Goal: Task Accomplishment & Management: Complete application form

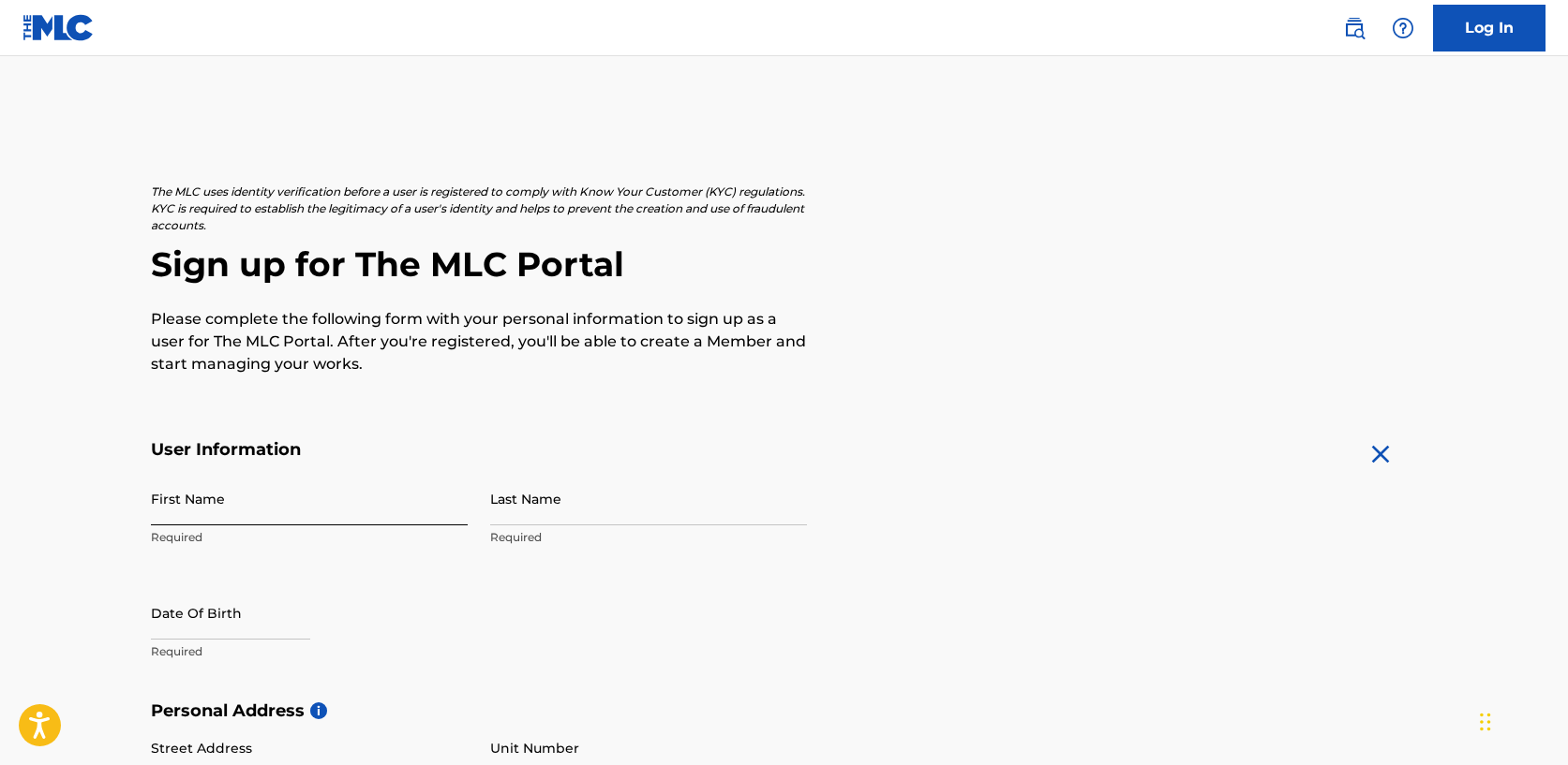
click at [315, 500] on input "First Name" at bounding box center [309, 499] width 317 height 54
type input "Antonella"
click at [586, 507] on input "Last Name" at bounding box center [649, 499] width 317 height 54
type input "[PERSON_NAME]"
click at [216, 622] on input "text" at bounding box center [230, 613] width 160 height 54
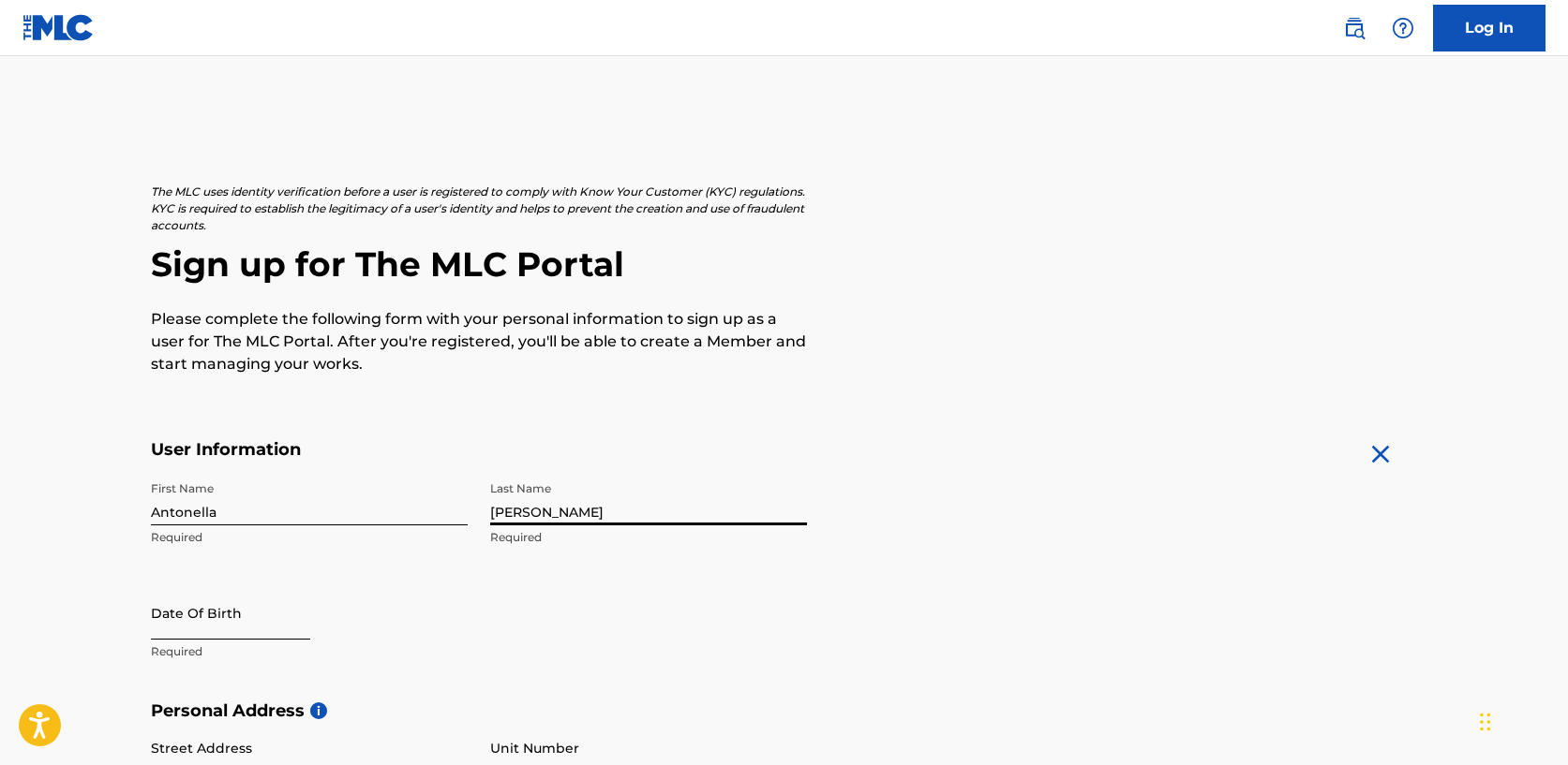
select select "8"
select select "2025"
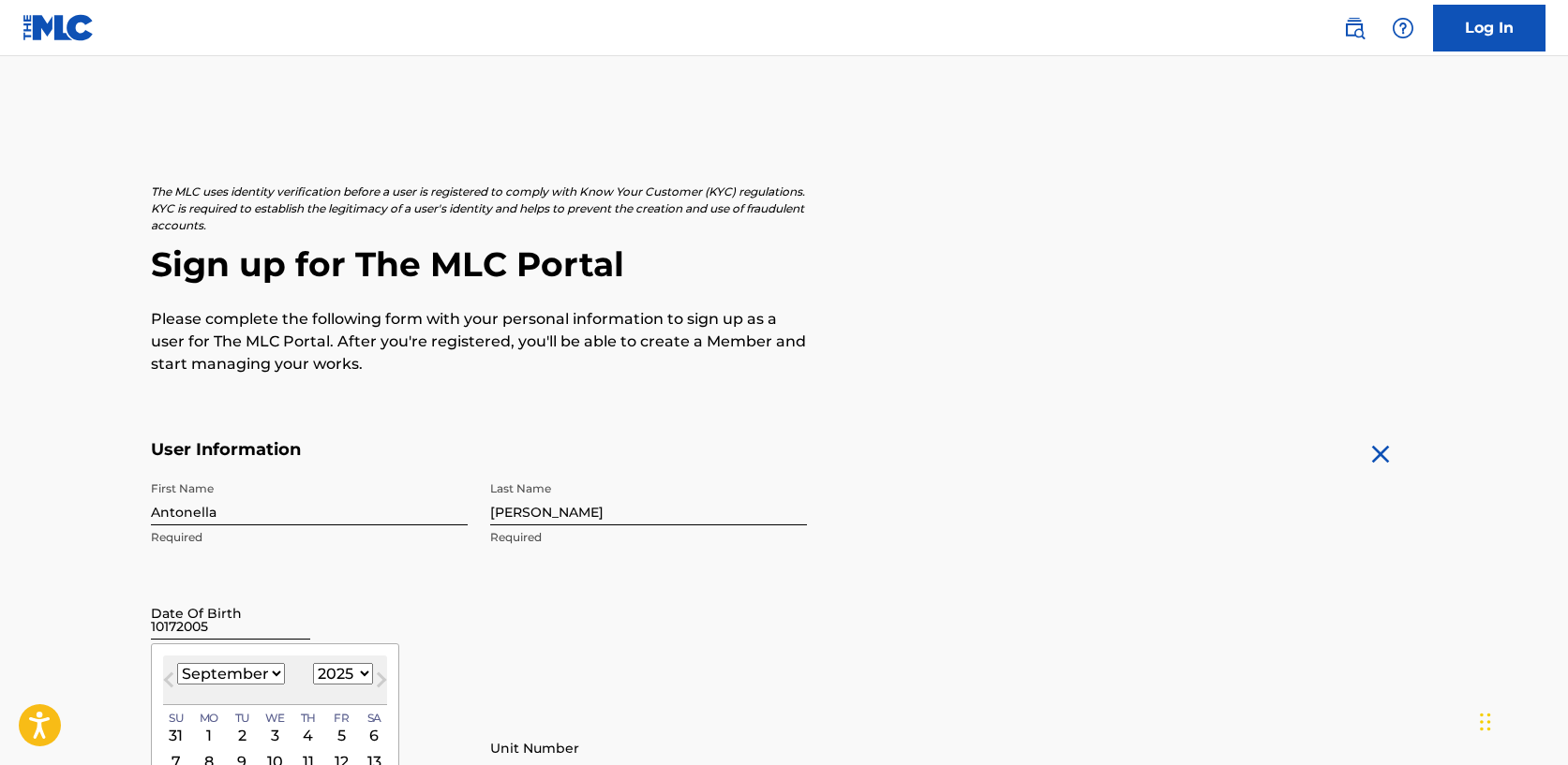
type input "10172005"
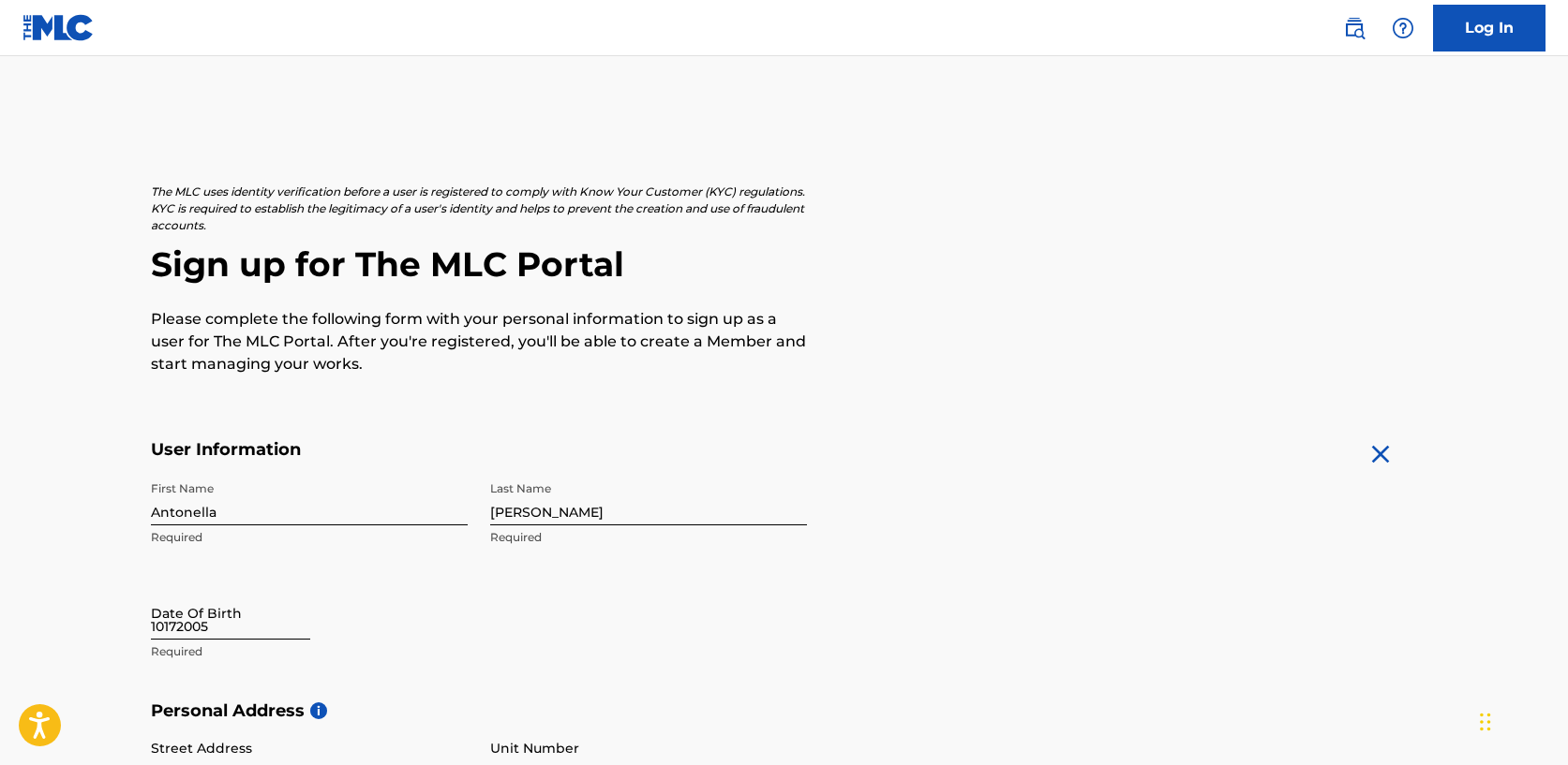
click at [224, 621] on input "10172005" at bounding box center [230, 613] width 160 height 54
select select "8"
select select "2025"
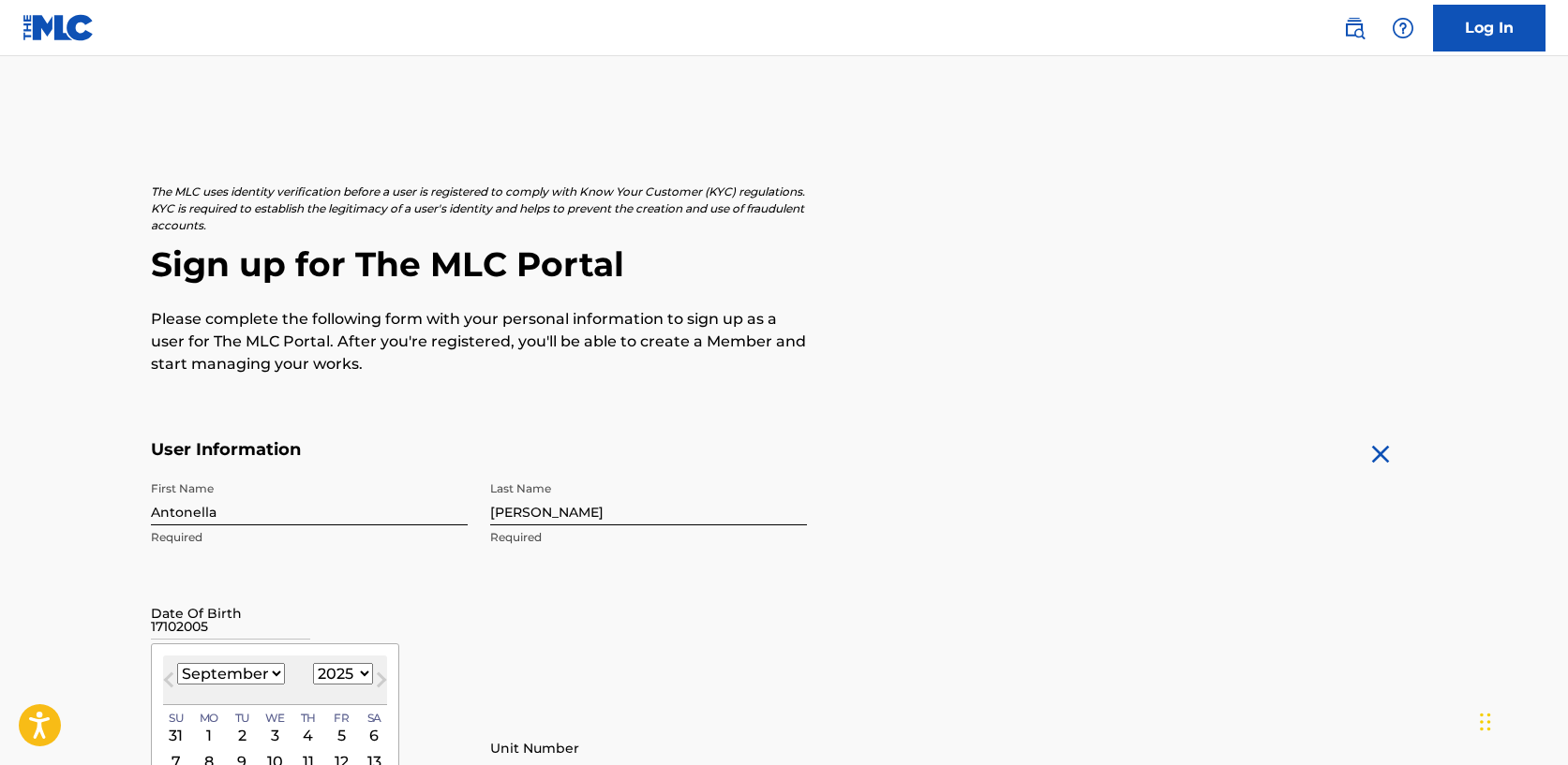
type input "17102005"
click at [246, 693] on div "[DATE] January February March April May June July August September October Nove…" at bounding box center [276, 681] width 224 height 50
click at [246, 689] on div "[DATE] January February March April May June July August September October Nove…" at bounding box center [276, 681] width 224 height 50
click at [246, 683] on select "January February March April May June July August September October November De…" at bounding box center [231, 674] width 108 height 22
select select "9"
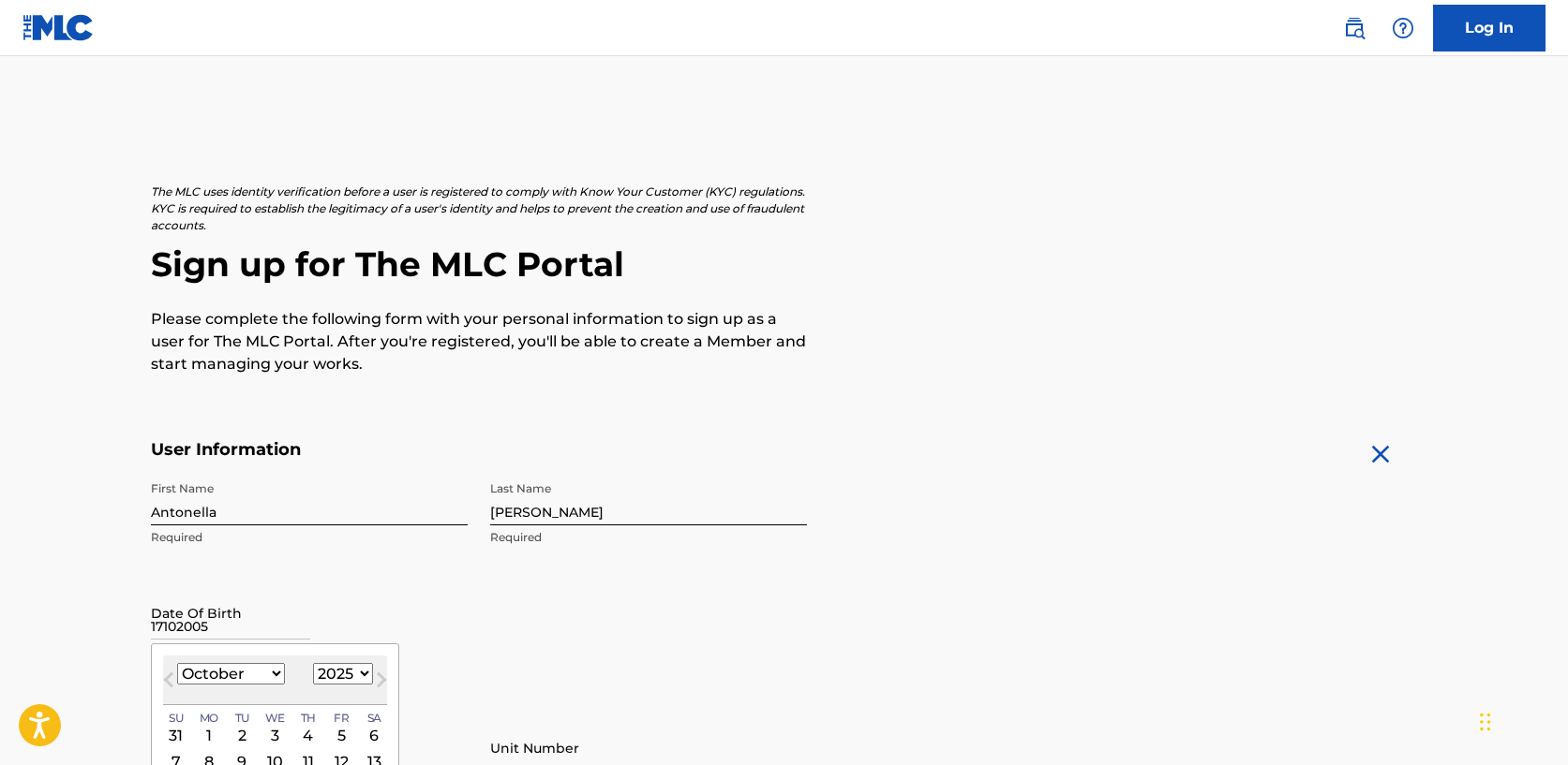
click at [177, 663] on select "January February March April May June July August September October November De…" at bounding box center [231, 674] width 108 height 22
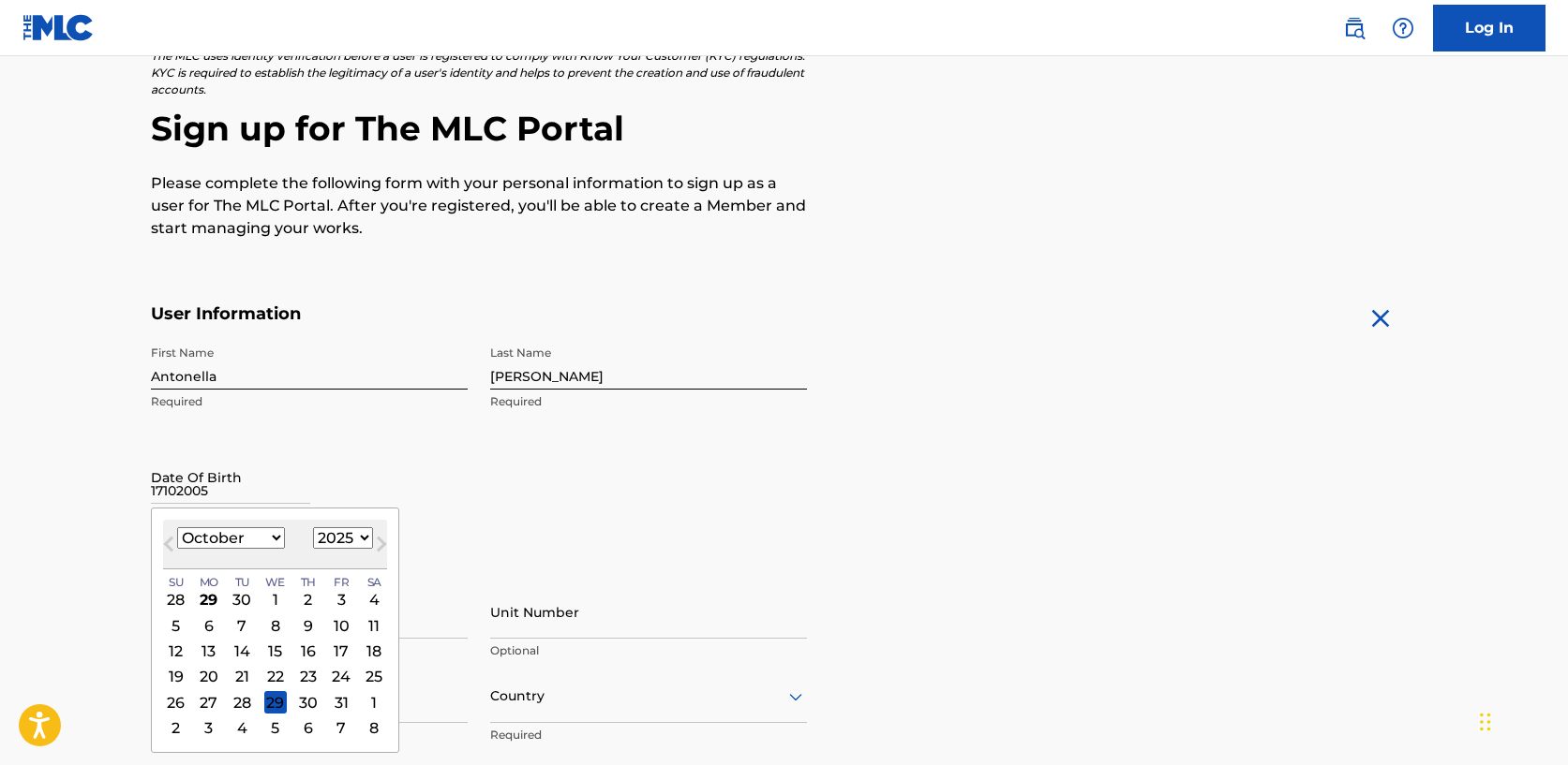
scroll to position [138, 0]
click at [339, 659] on div "17" at bounding box center [341, 649] width 23 height 23
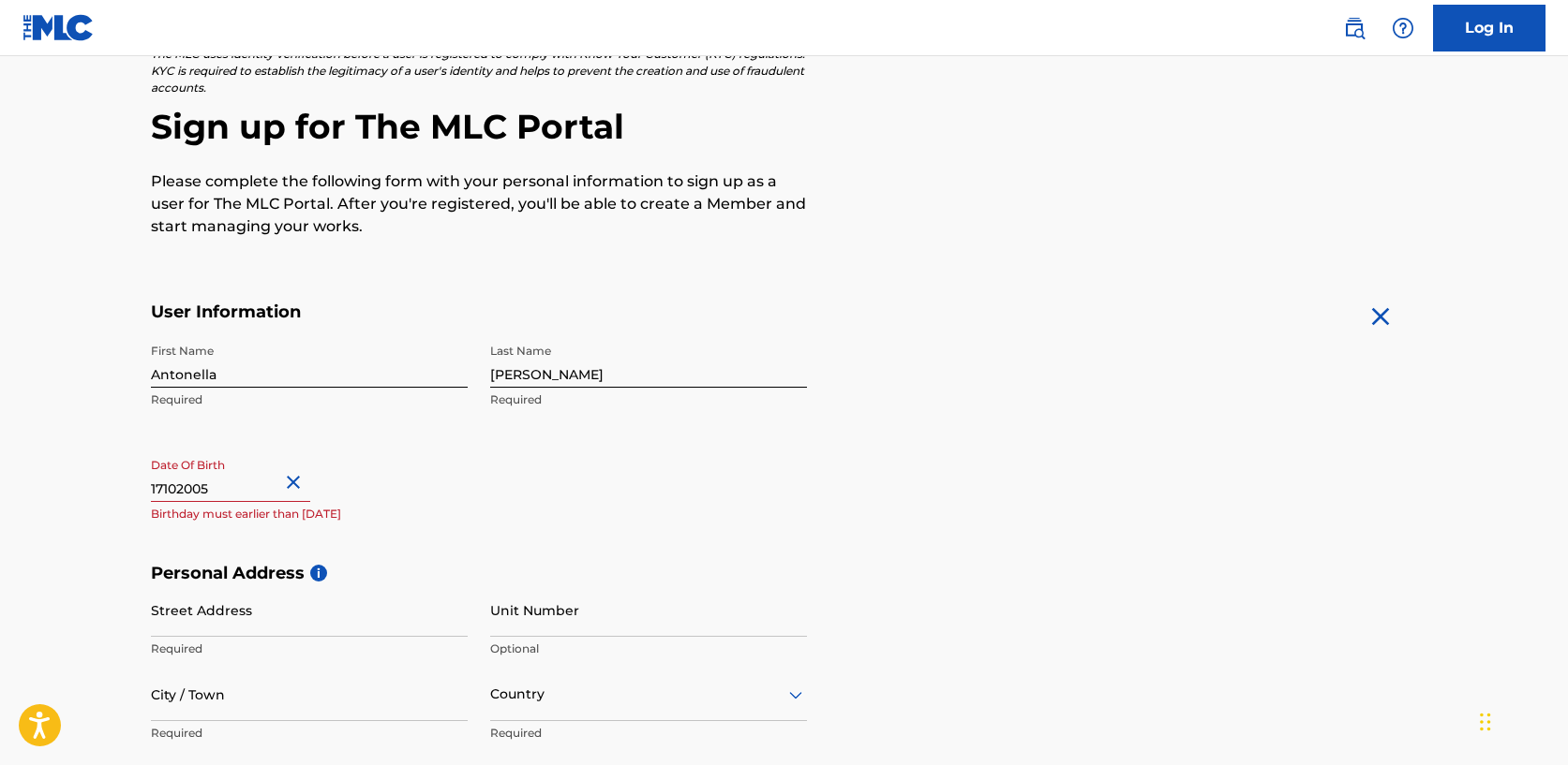
click at [267, 486] on input "17102005" at bounding box center [230, 476] width 160 height 54
select select "9"
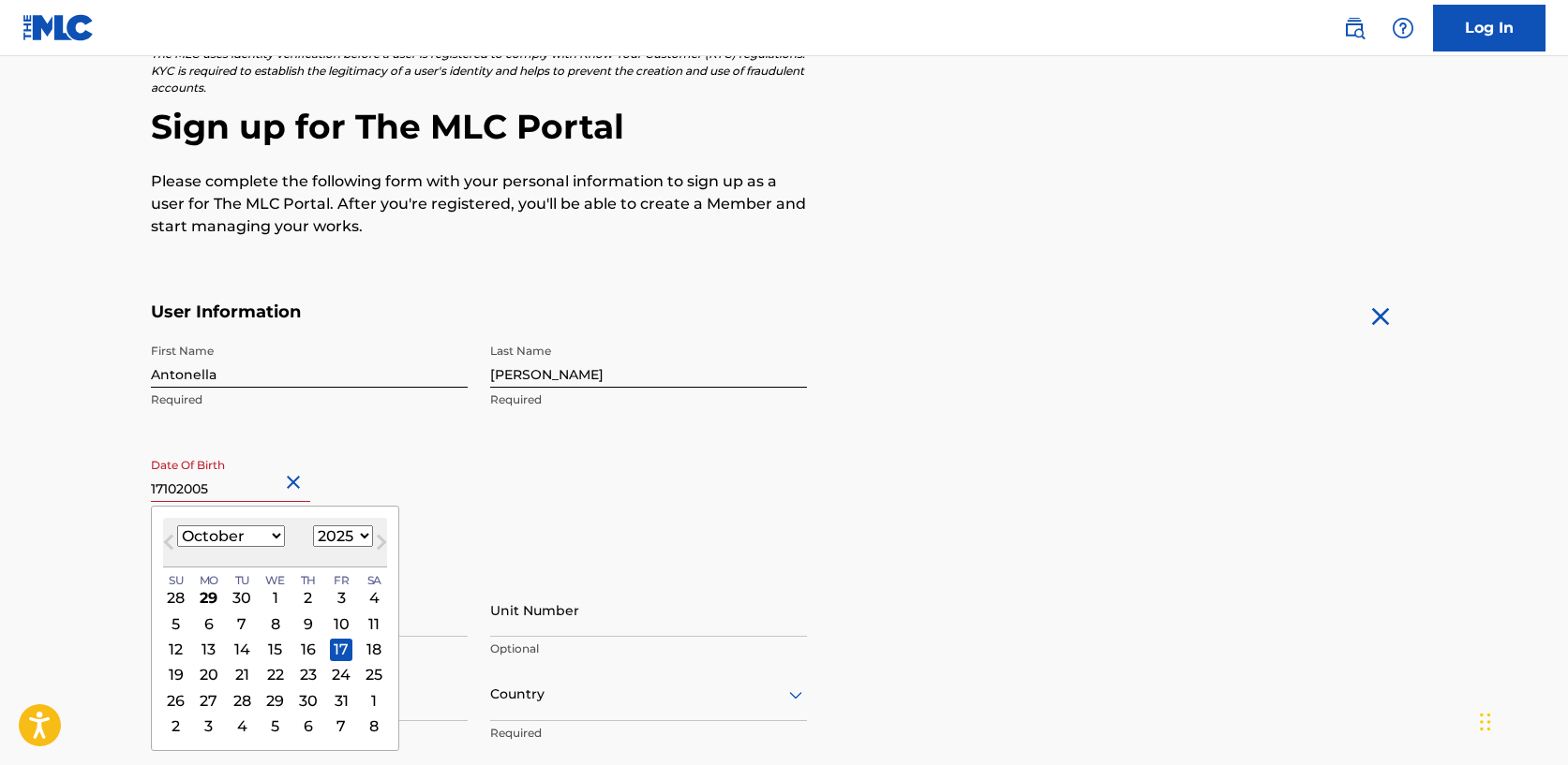
click at [329, 534] on select "1899 1900 1901 1902 1903 1904 1905 1906 1907 1908 1909 1910 1911 1912 1913 1914…" at bounding box center [343, 536] width 60 height 22
select select "2005"
click at [313, 525] on select "1899 1900 1901 1902 1903 1904 1905 1906 1907 1908 1909 1910 1911 1912 1913 1914…" at bounding box center [343, 536] width 60 height 22
click at [367, 540] on button "Next Month" at bounding box center [382, 546] width 30 height 30
select select "10"
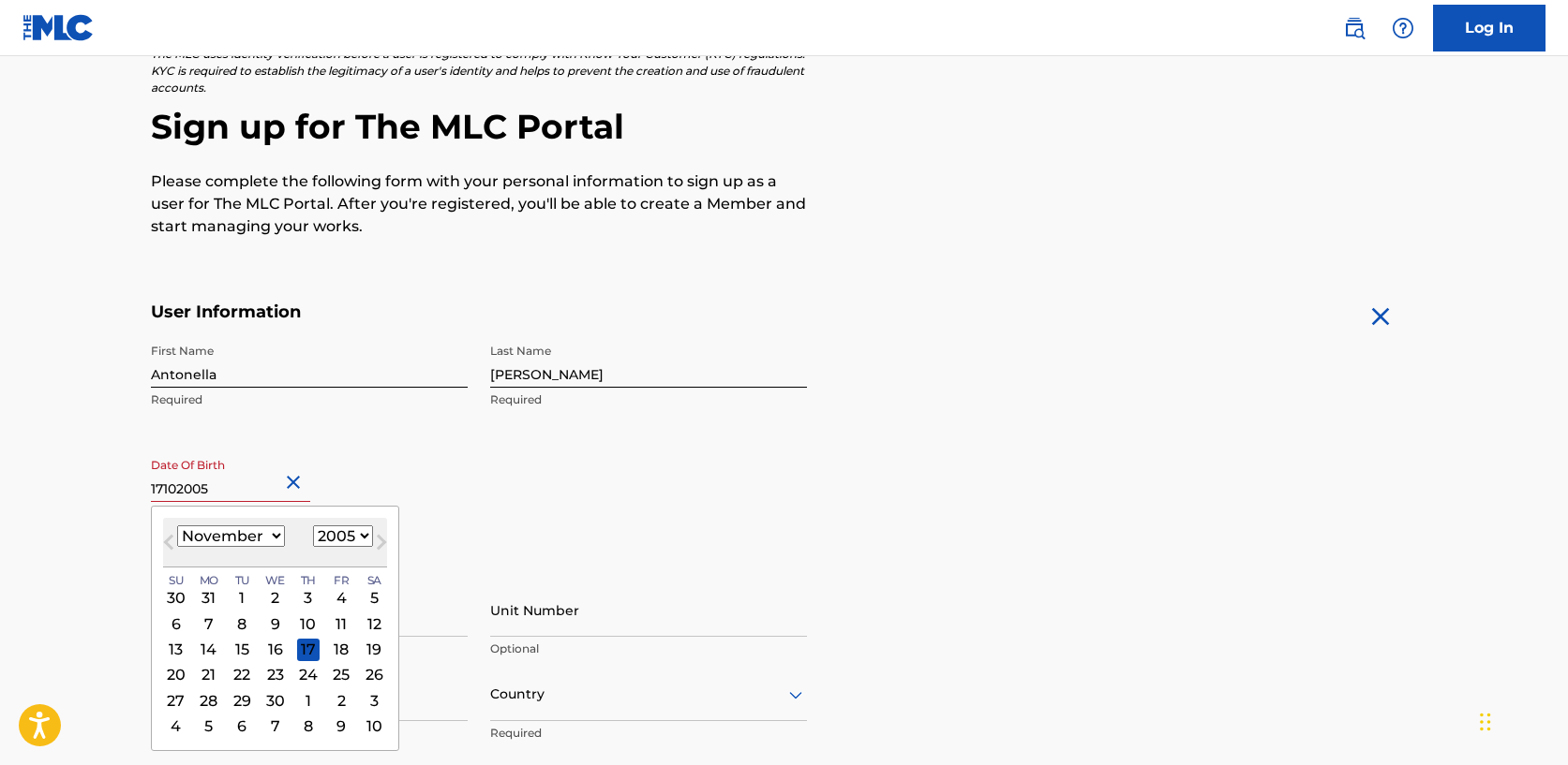
click at [360, 539] on select "1899 1900 1901 1902 1903 1904 1905 1906 1907 1908 1909 1910 1911 1912 1913 1914…" at bounding box center [343, 536] width 60 height 22
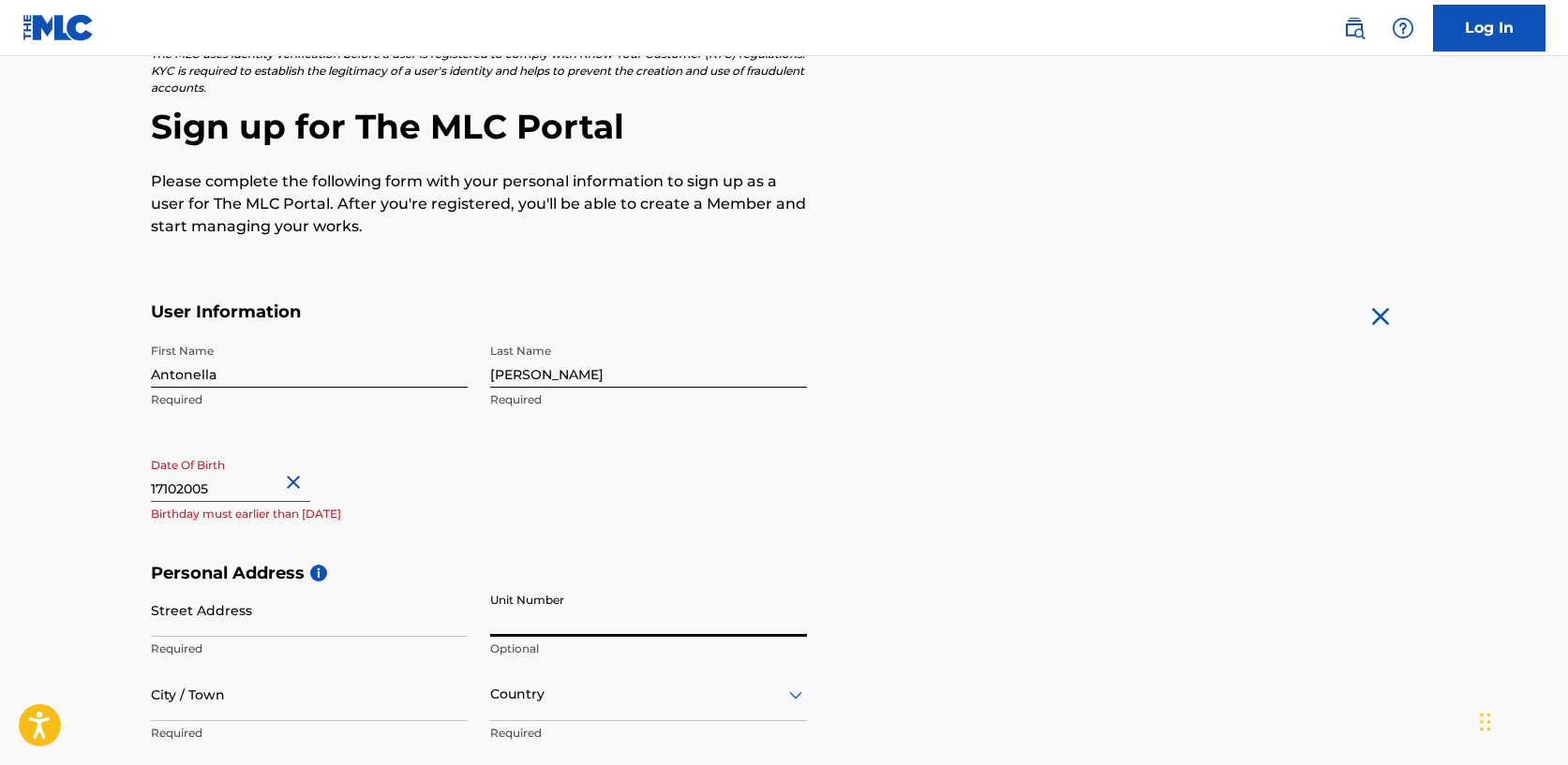
click at [762, 609] on input "Unit Number" at bounding box center [649, 610] width 317 height 54
click at [302, 601] on input "Street Address" at bounding box center [309, 610] width 317 height 54
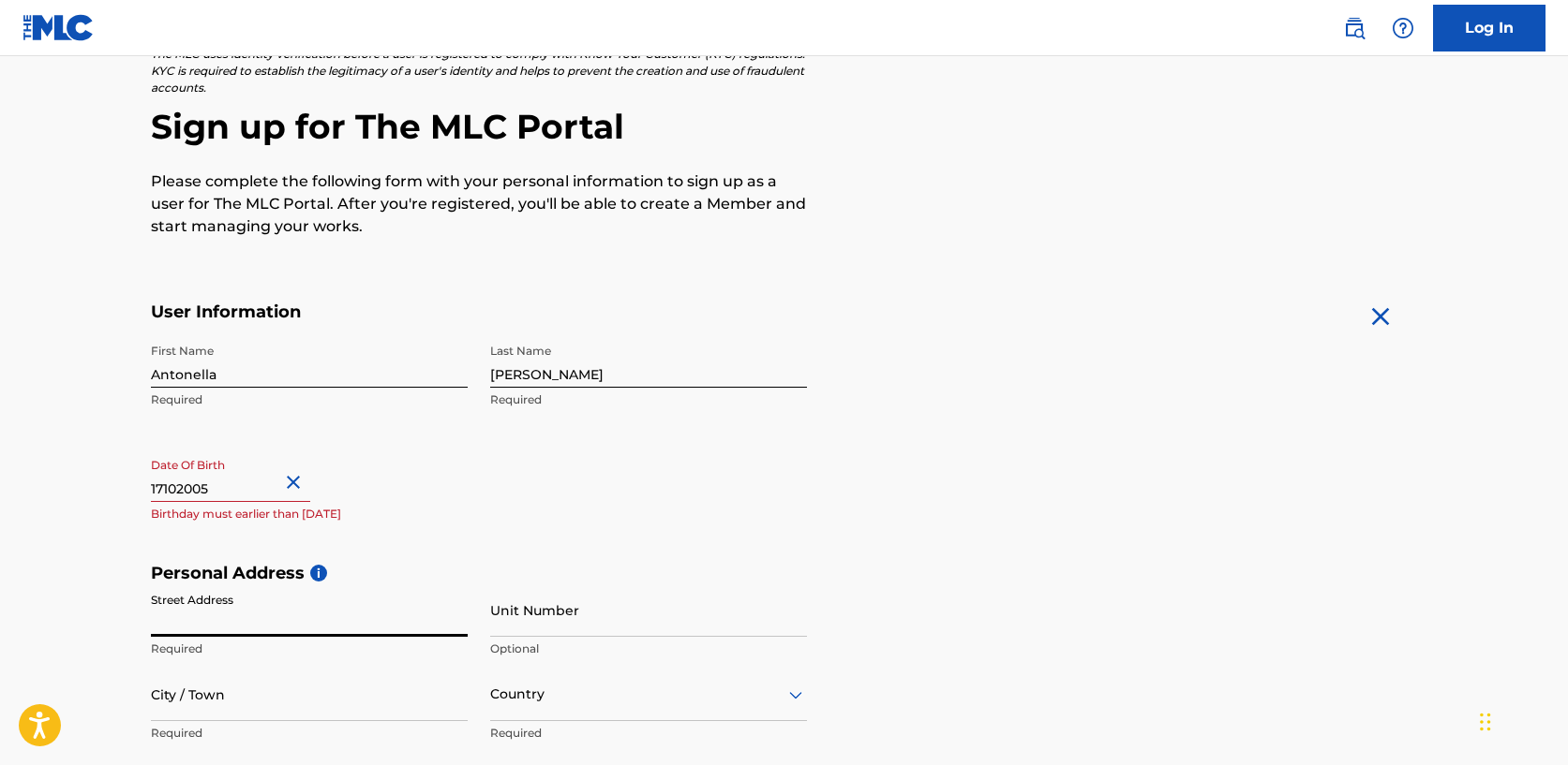
select select "9"
select select "2025"
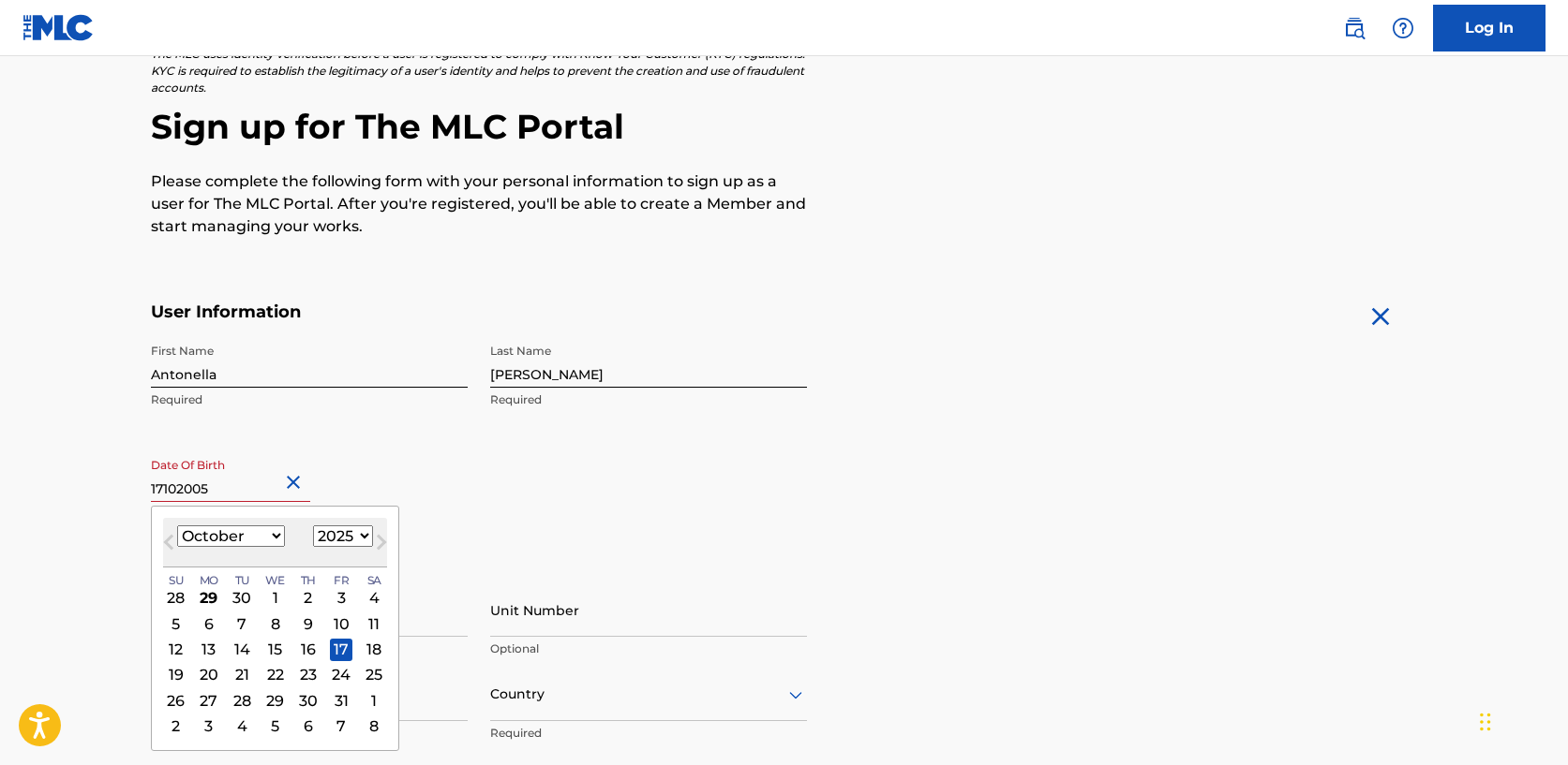
click at [237, 490] on input "17102005" at bounding box center [230, 476] width 160 height 54
click at [255, 488] on input "17102005" at bounding box center [230, 476] width 160 height 54
type input "[DATE]"
select select "2005"
type input "[DATE]"
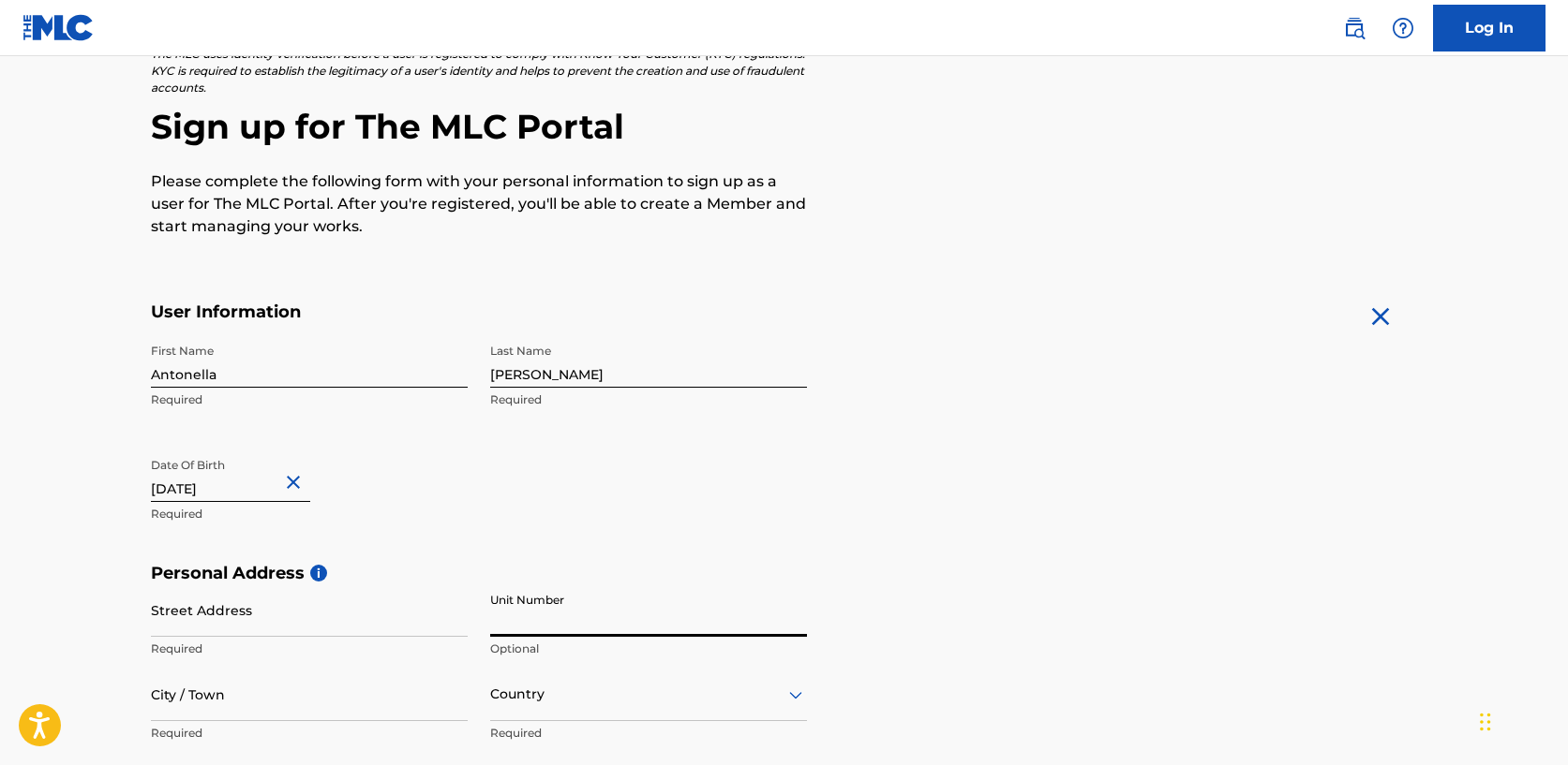
click at [547, 627] on input "Unit Number" at bounding box center [649, 610] width 317 height 54
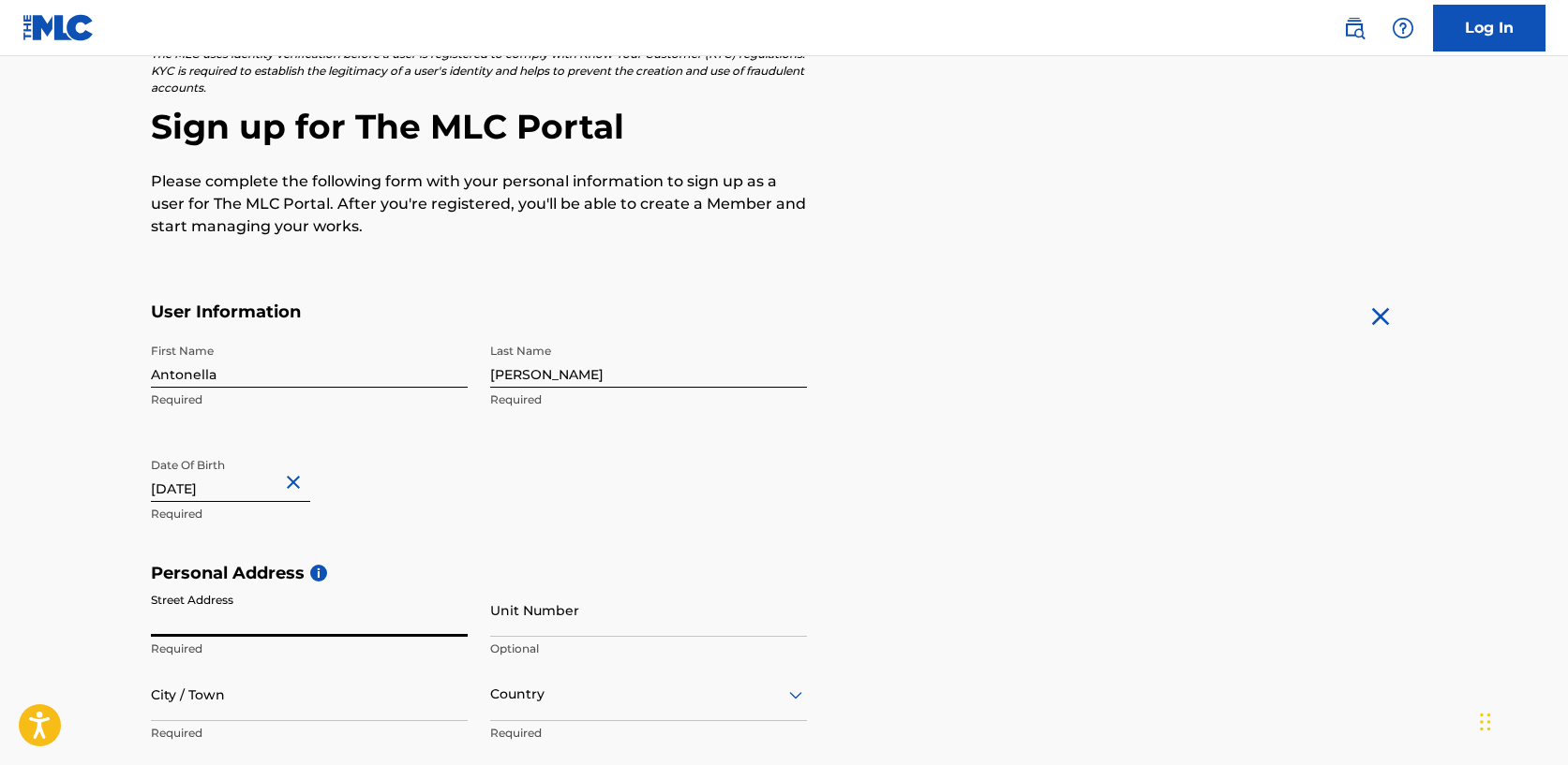
click at [263, 613] on input "Street Address" at bounding box center [309, 610] width 317 height 54
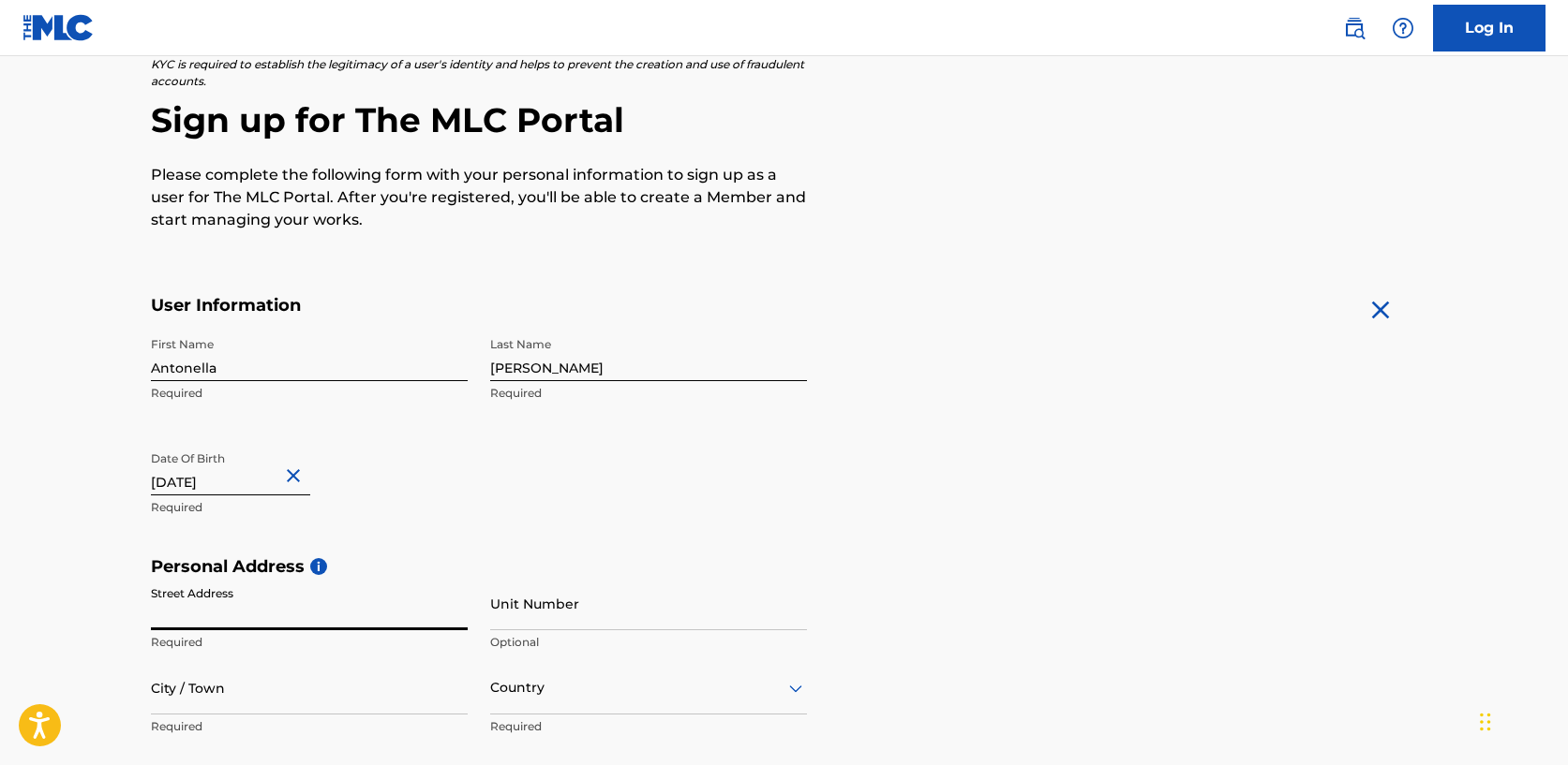
scroll to position [148, 0]
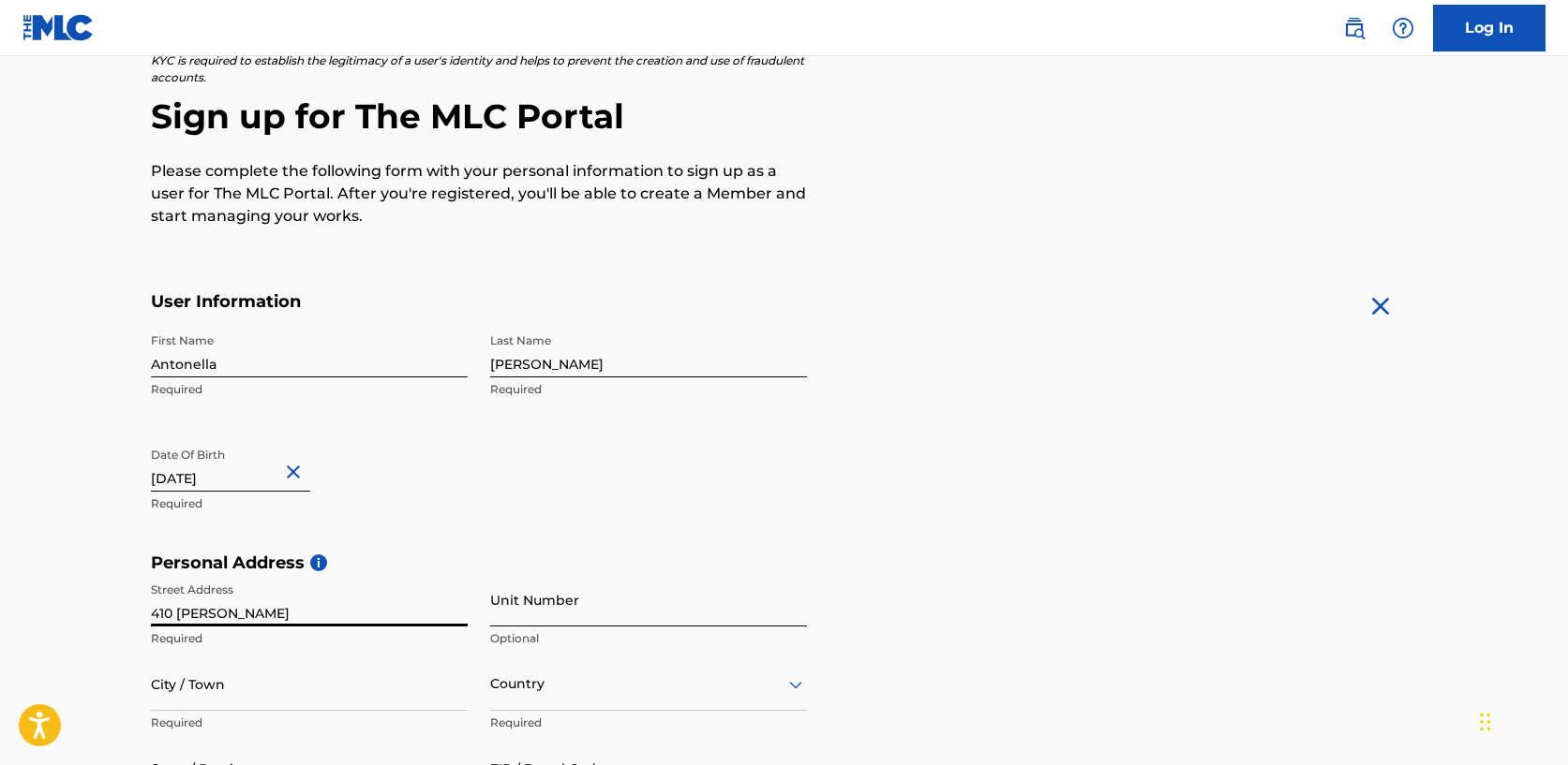
type input "410 [PERSON_NAME]"
click at [535, 611] on input "Unit Number" at bounding box center [649, 601] width 317 height 54
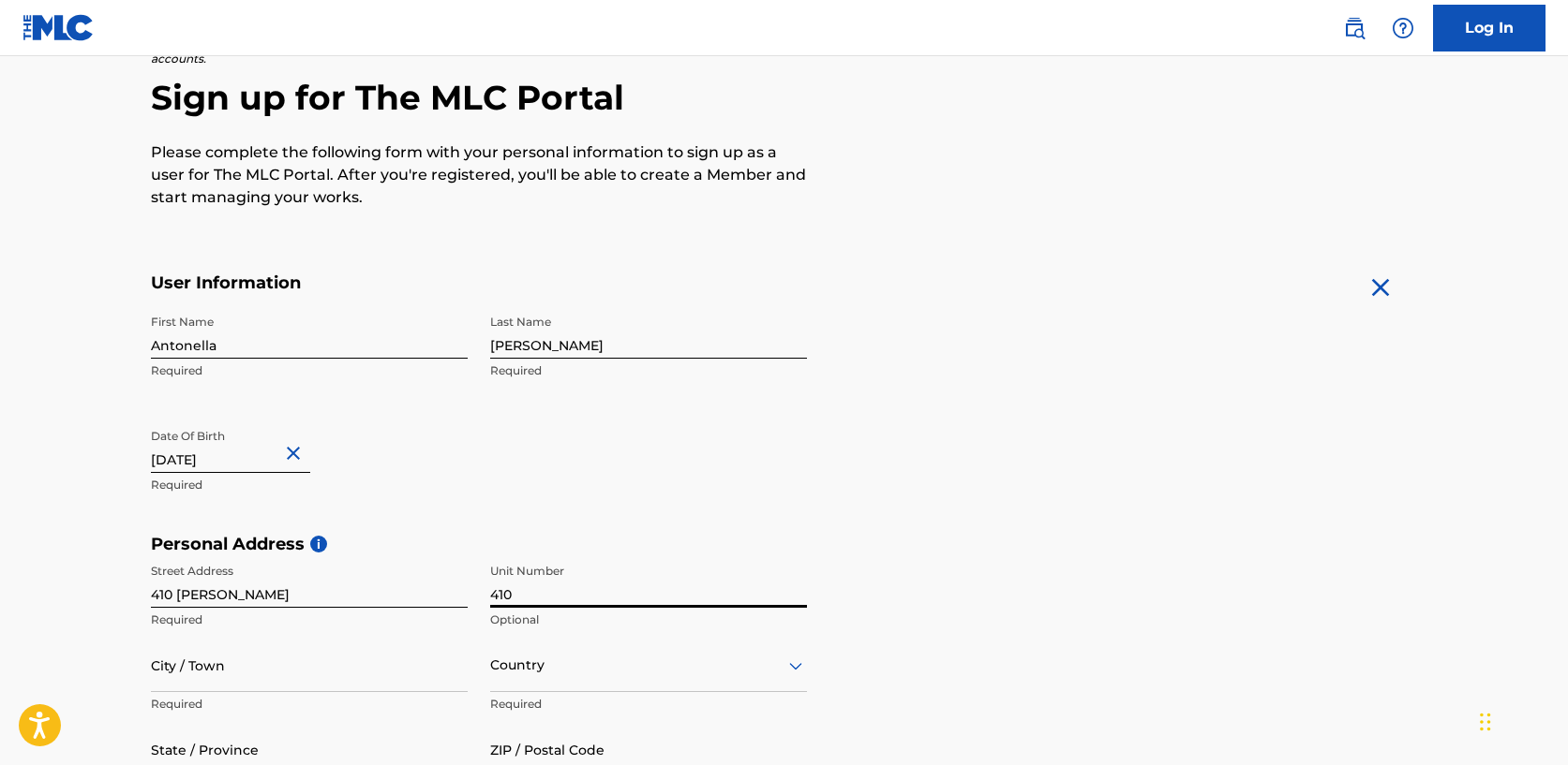
scroll to position [167, 0]
type input "410"
click at [360, 679] on input "City / Town" at bounding box center [309, 665] width 317 height 54
type input "[GEOGRAPHIC_DATA]"
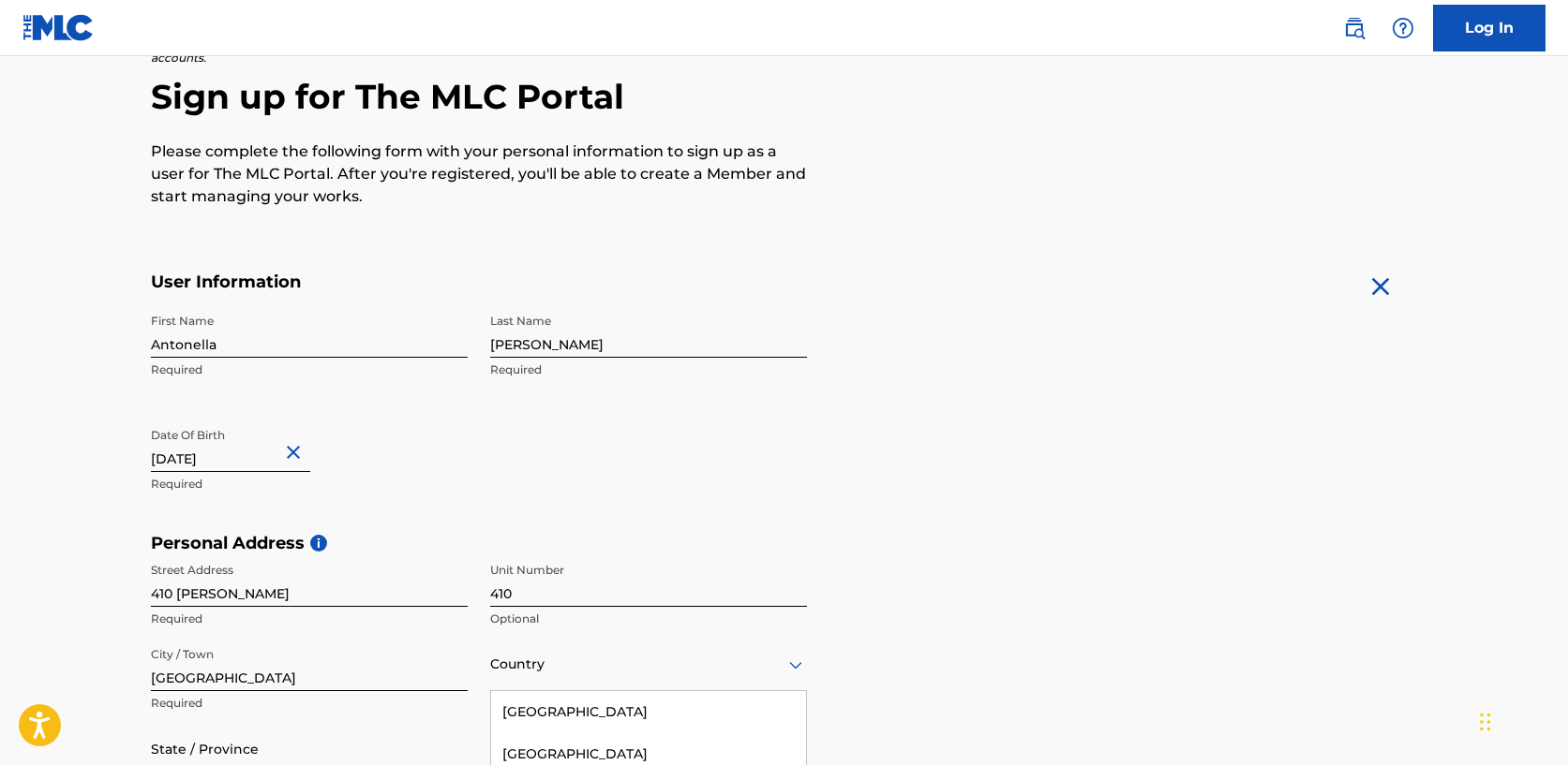
scroll to position [376, 0]
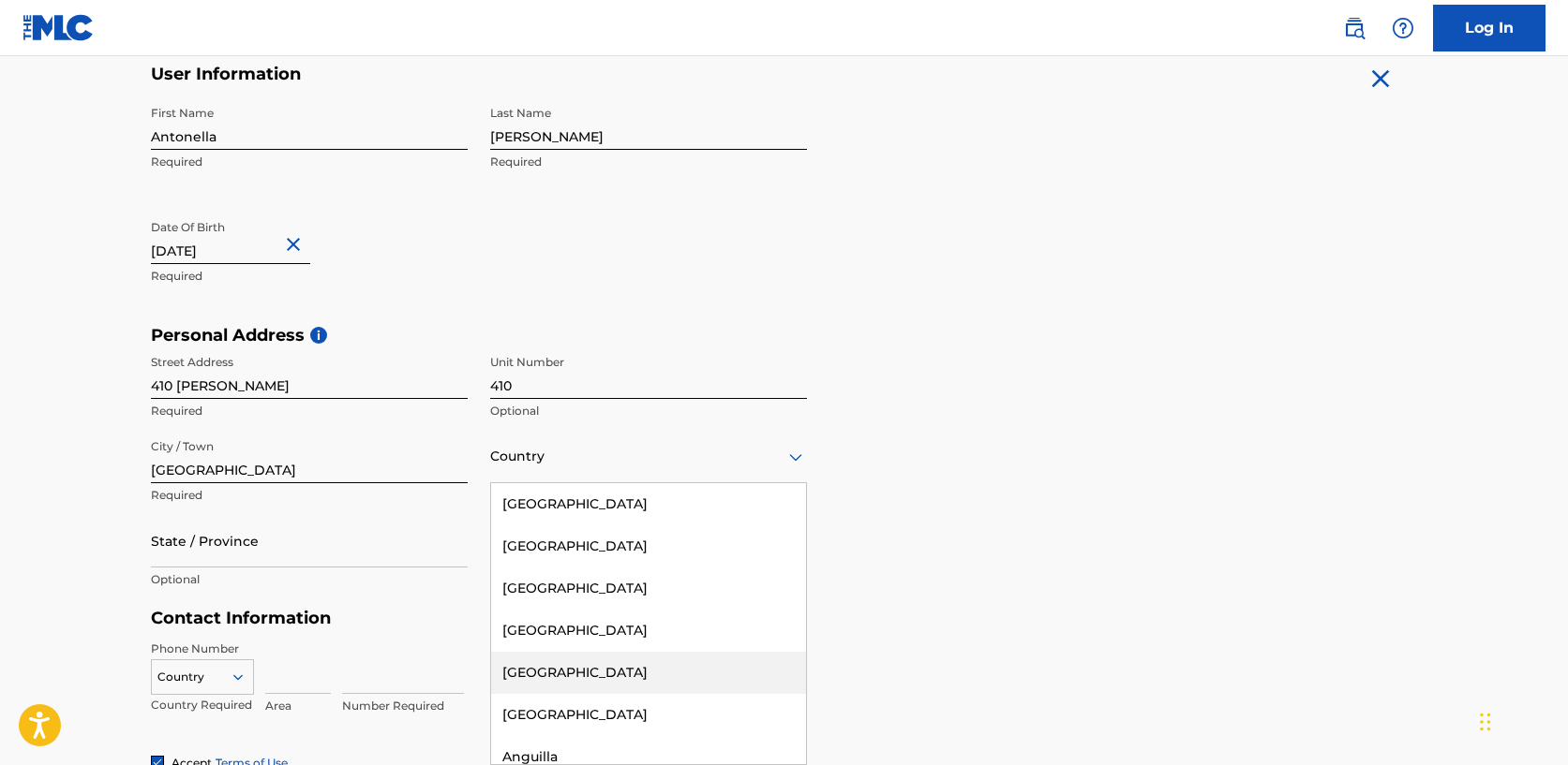
click at [550, 484] on div "[GEOGRAPHIC_DATA], 5 of 223. 223 results available. Use Up and Down to choose o…" at bounding box center [649, 457] width 317 height 54
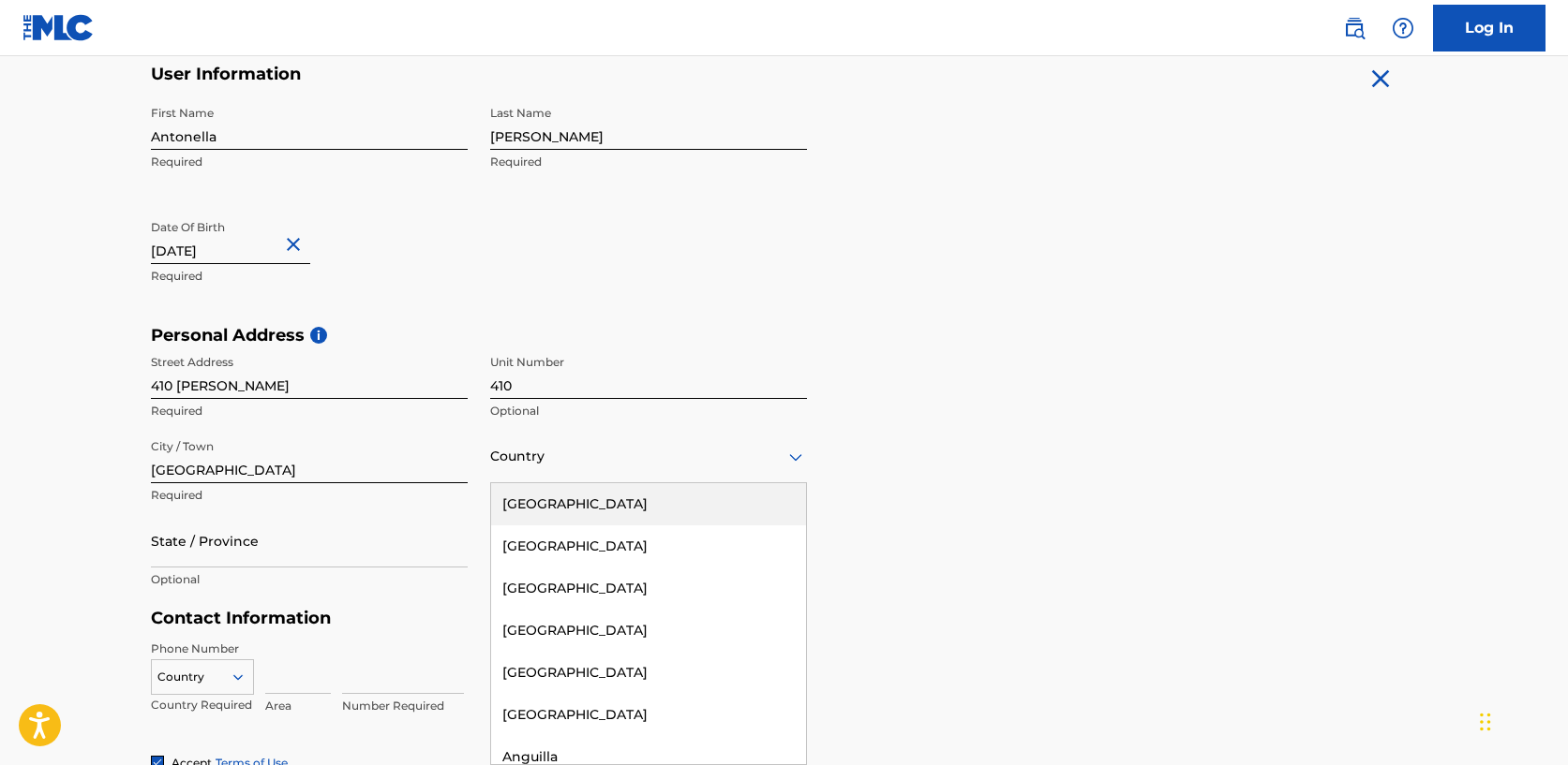
click at [687, 518] on div "[GEOGRAPHIC_DATA]" at bounding box center [648, 504] width 315 height 43
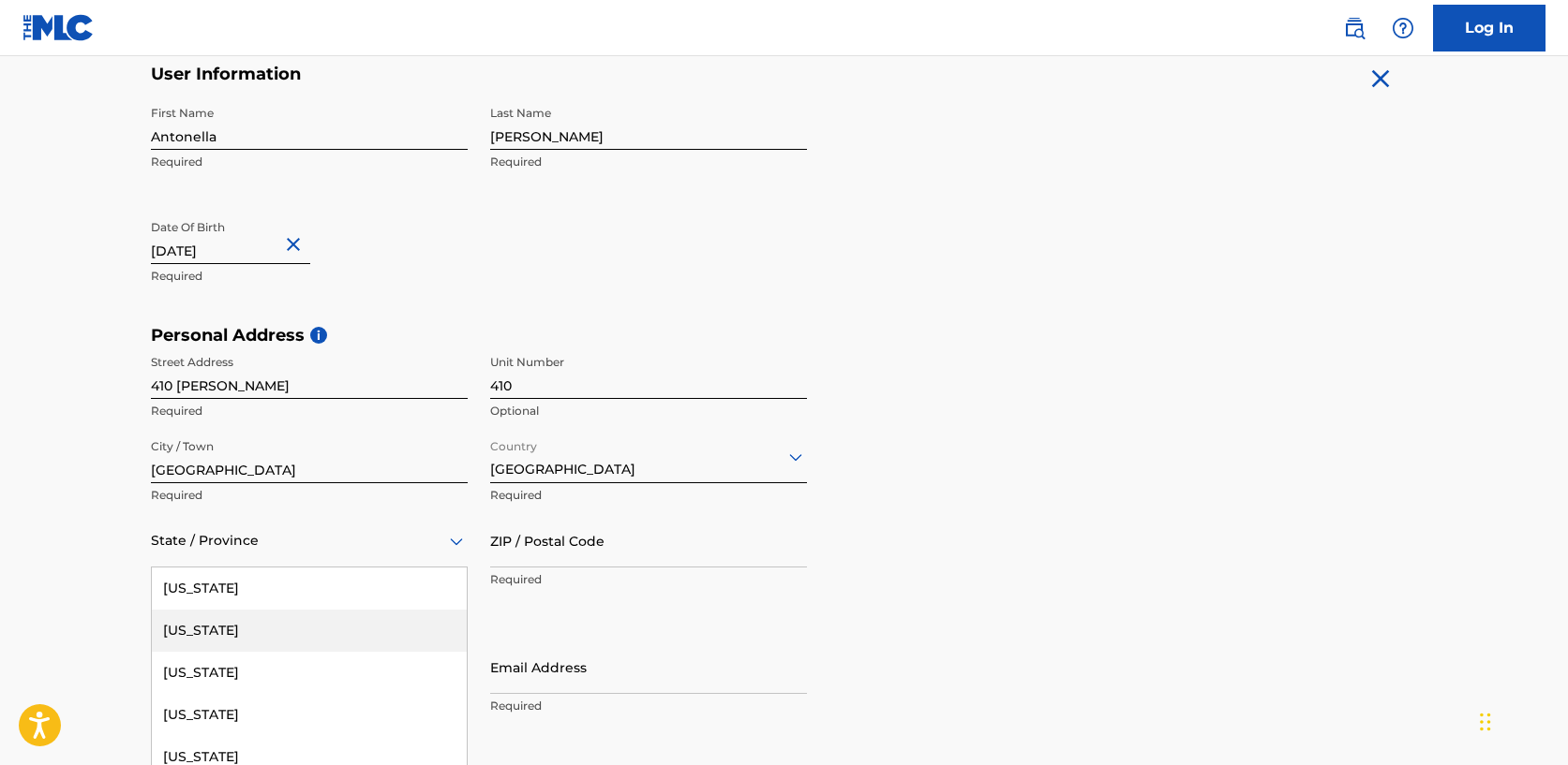
scroll to position [460, 0]
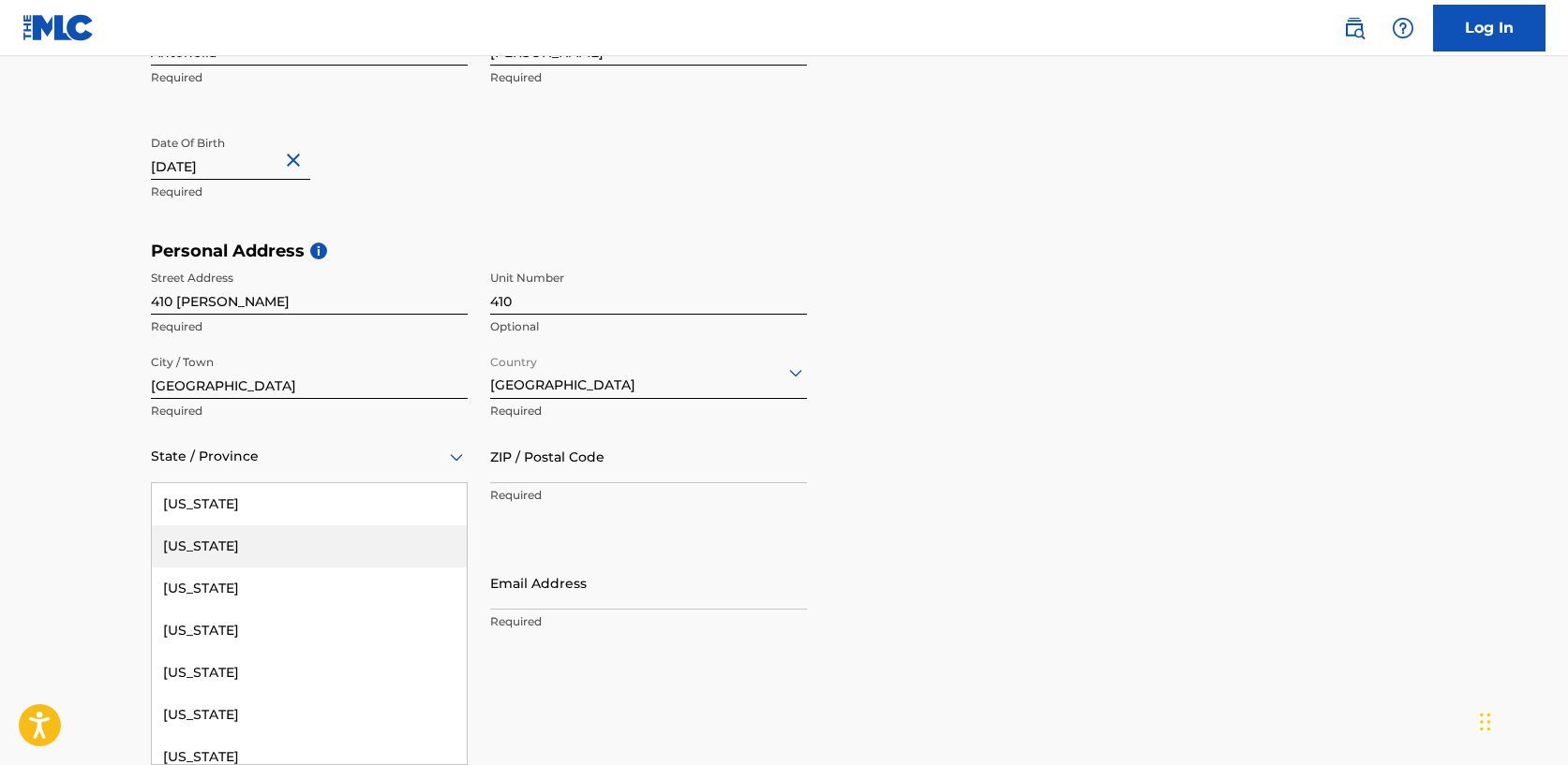
click at [322, 484] on div "[US_STATE], 2 of 57. 57 results available. Use Up and Down to choose options, p…" at bounding box center [309, 457] width 317 height 54
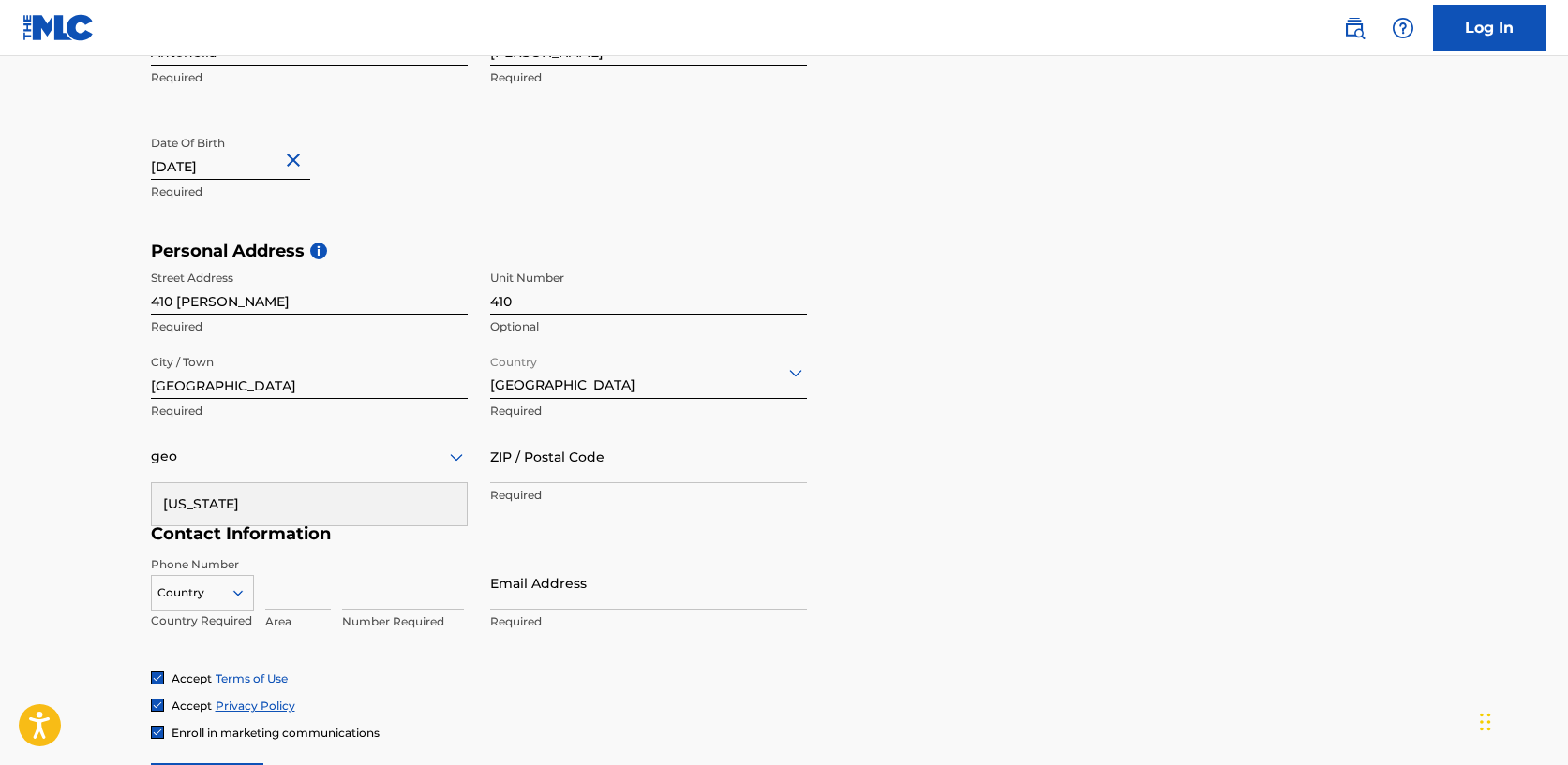
type input "geor"
click at [342, 457] on div at bounding box center [309, 457] width 317 height 24
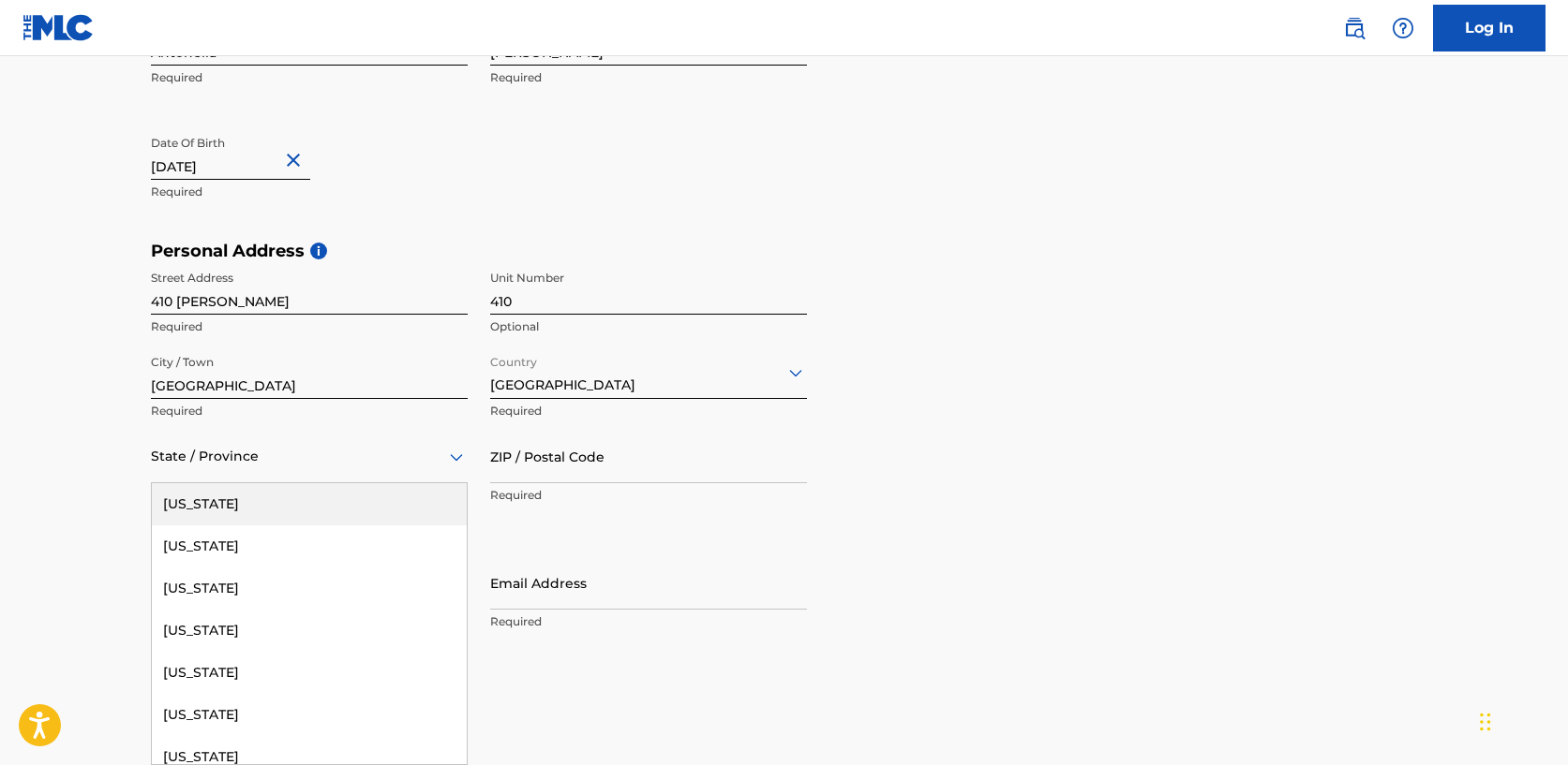
click at [334, 456] on div at bounding box center [309, 457] width 317 height 24
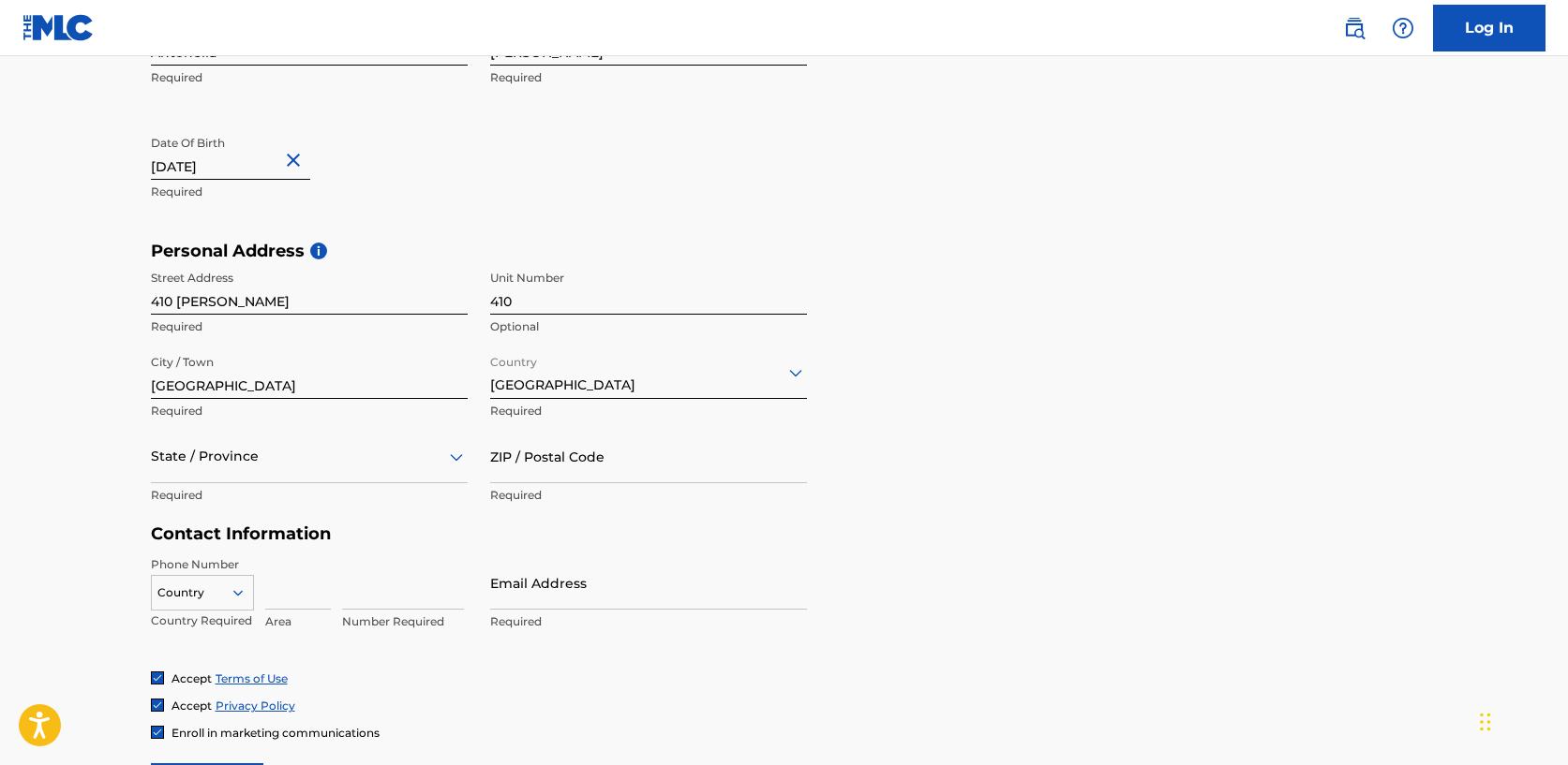
click at [314, 461] on div at bounding box center [309, 457] width 317 height 24
type input "[US_STATE]"
click at [110, 534] on main "The MLC uses identity verification before a user is registered to comply with K…" at bounding box center [784, 255] width 1568 height 1319
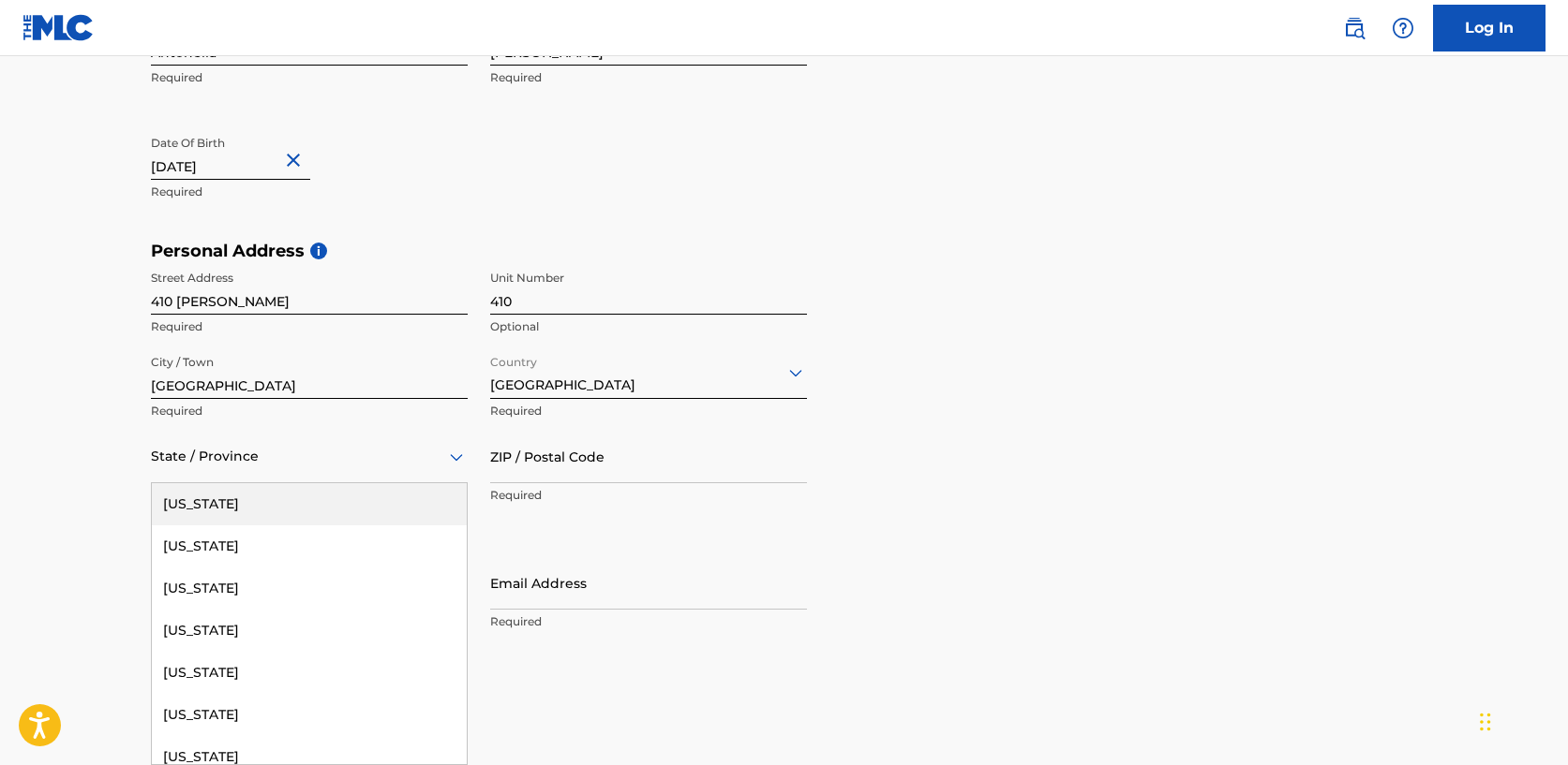
click at [306, 456] on div at bounding box center [309, 457] width 317 height 24
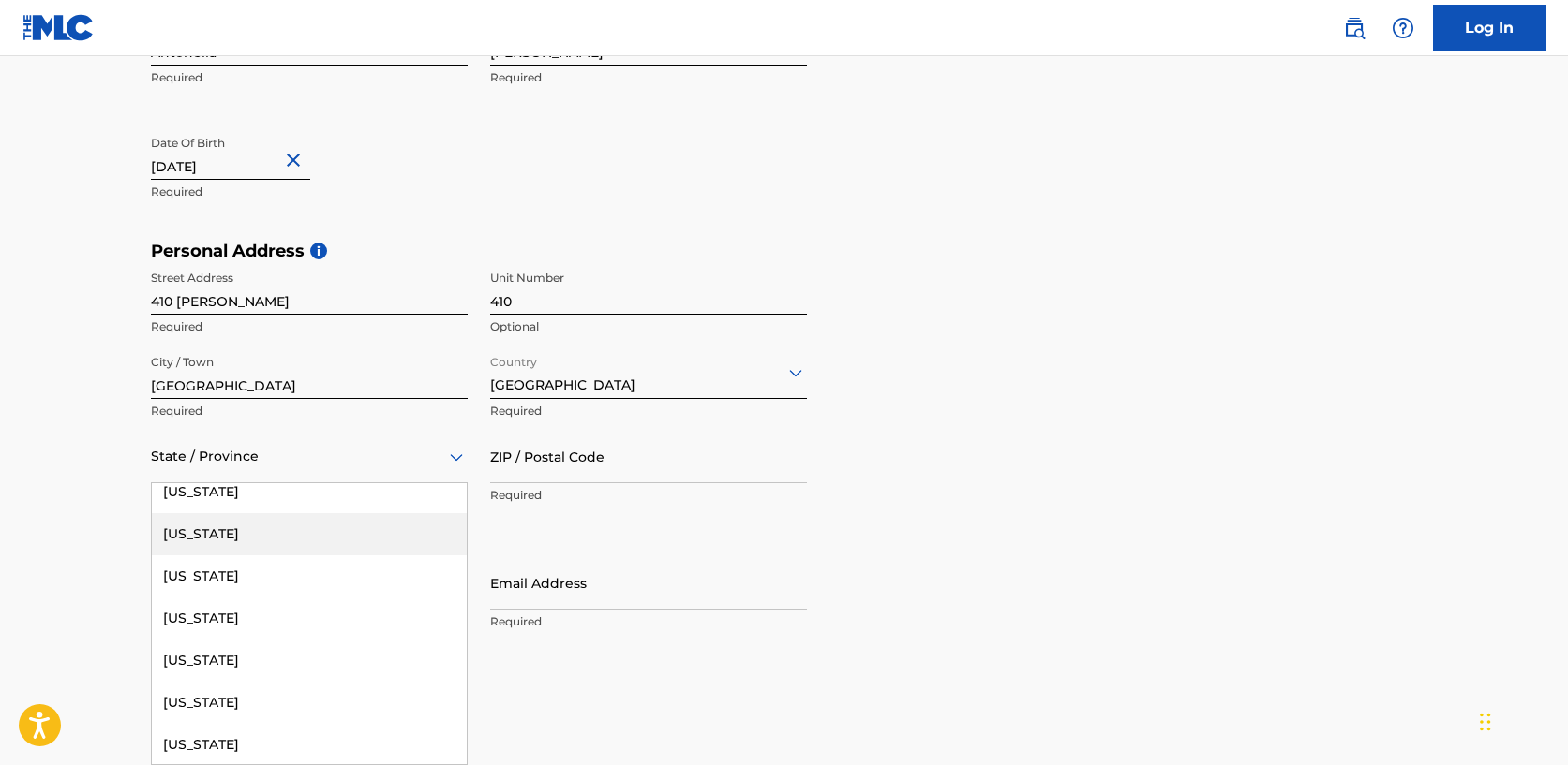
scroll to position [313, 0]
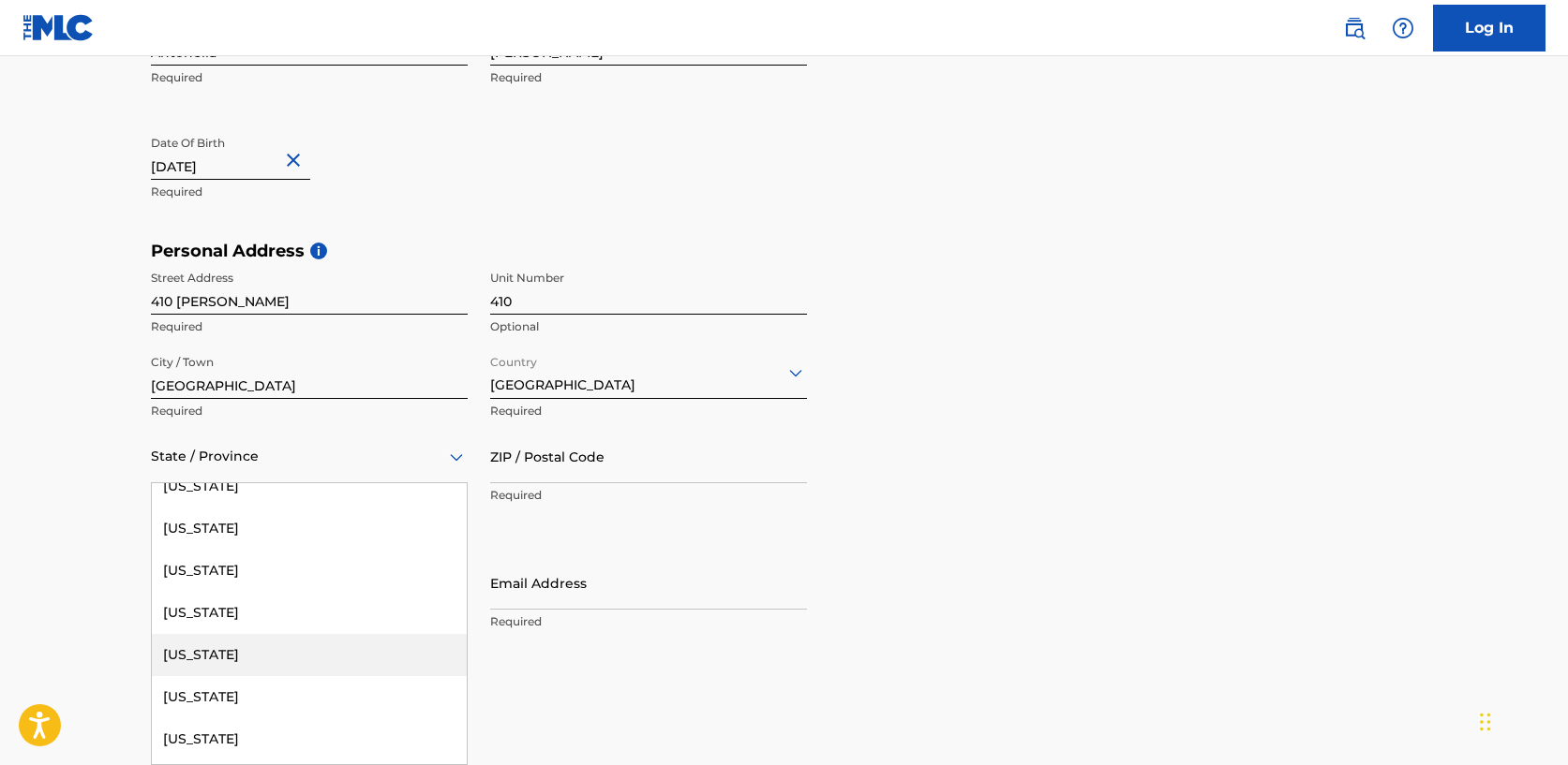
click at [290, 657] on div "[US_STATE]" at bounding box center [309, 655] width 315 height 43
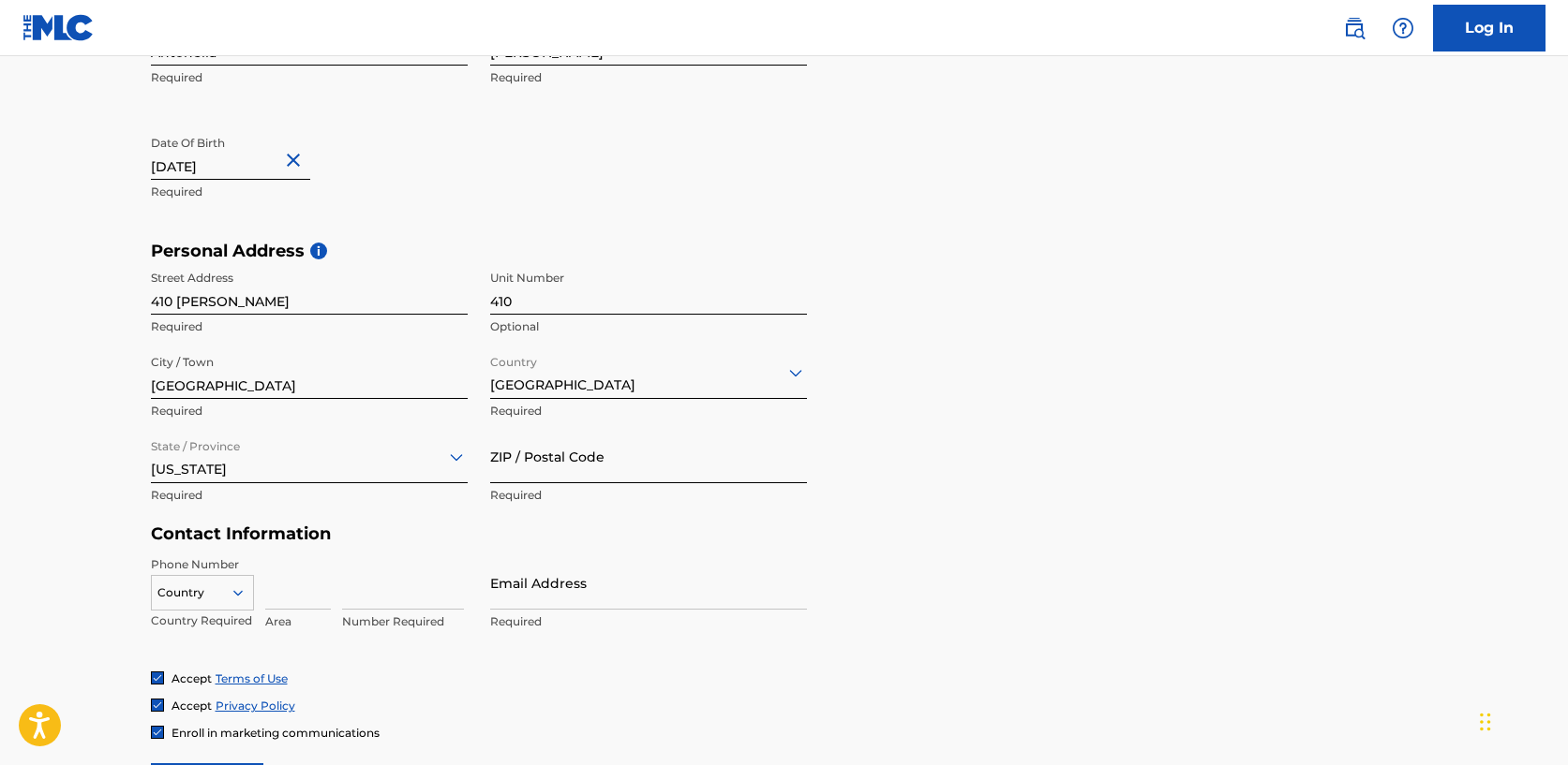
click at [628, 463] on input "ZIP / Postal Code" at bounding box center [649, 457] width 317 height 54
type input "30189"
click at [628, 582] on input "Email Address" at bounding box center [649, 584] width 317 height 54
type input "[EMAIL_ADDRESS][DOMAIN_NAME]"
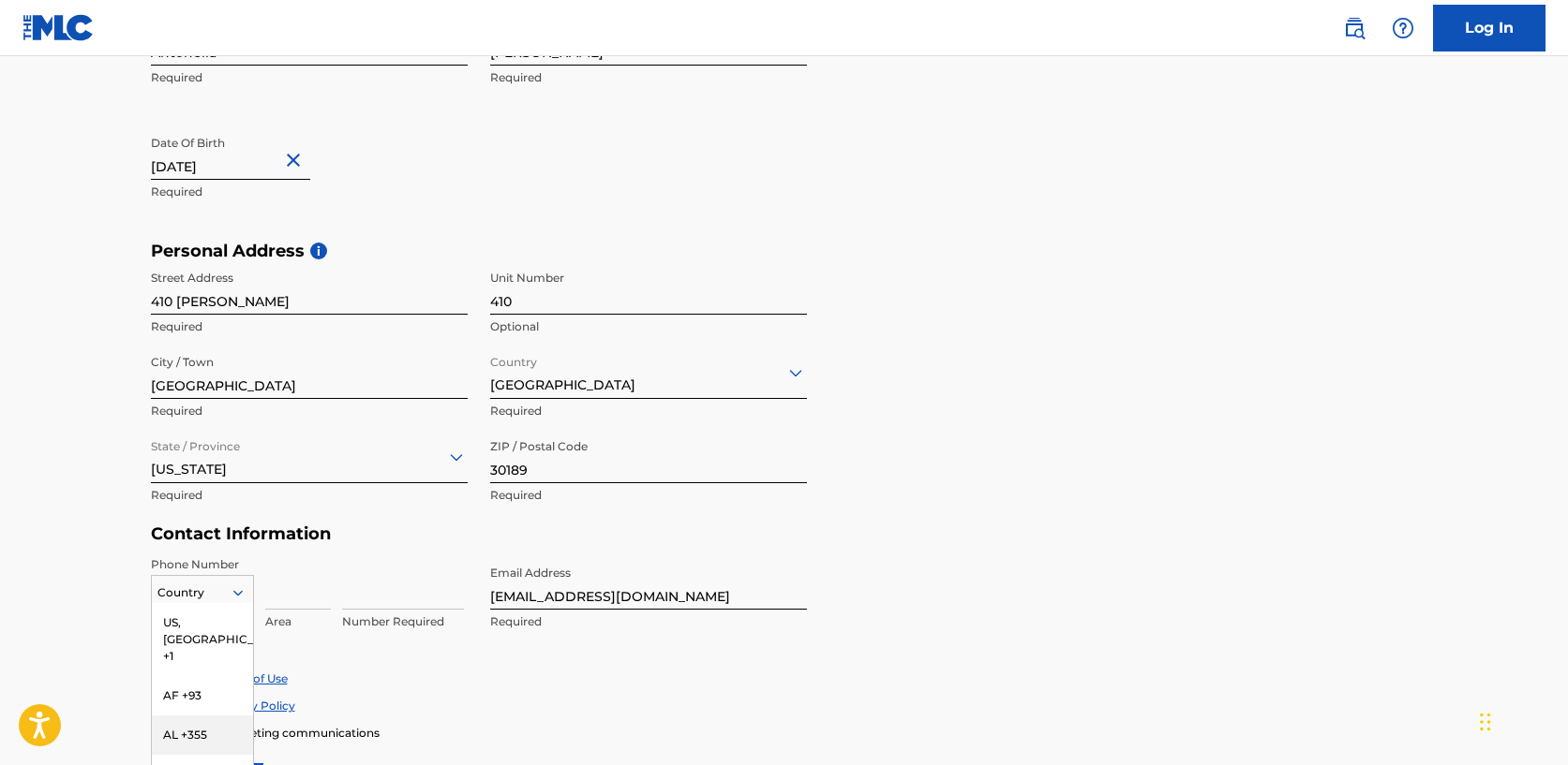
scroll to position [579, 0]
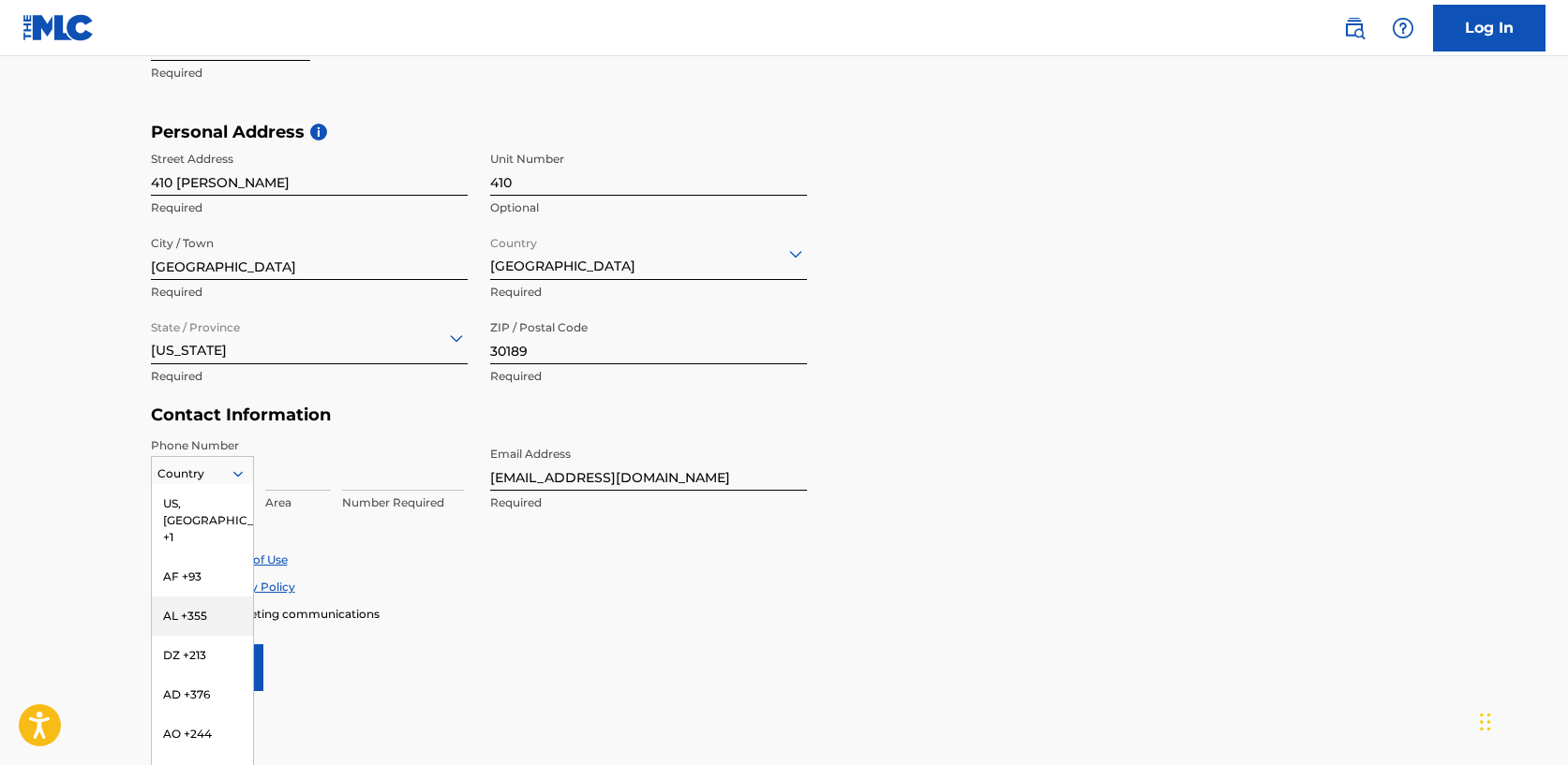
click at [238, 485] on div "AL +355, 3 of 216. 216 results available. Use Up and Down to choose options, pr…" at bounding box center [202, 470] width 103 height 28
click at [204, 509] on div "US, [GEOGRAPHIC_DATA] +1" at bounding box center [202, 521] width 101 height 73
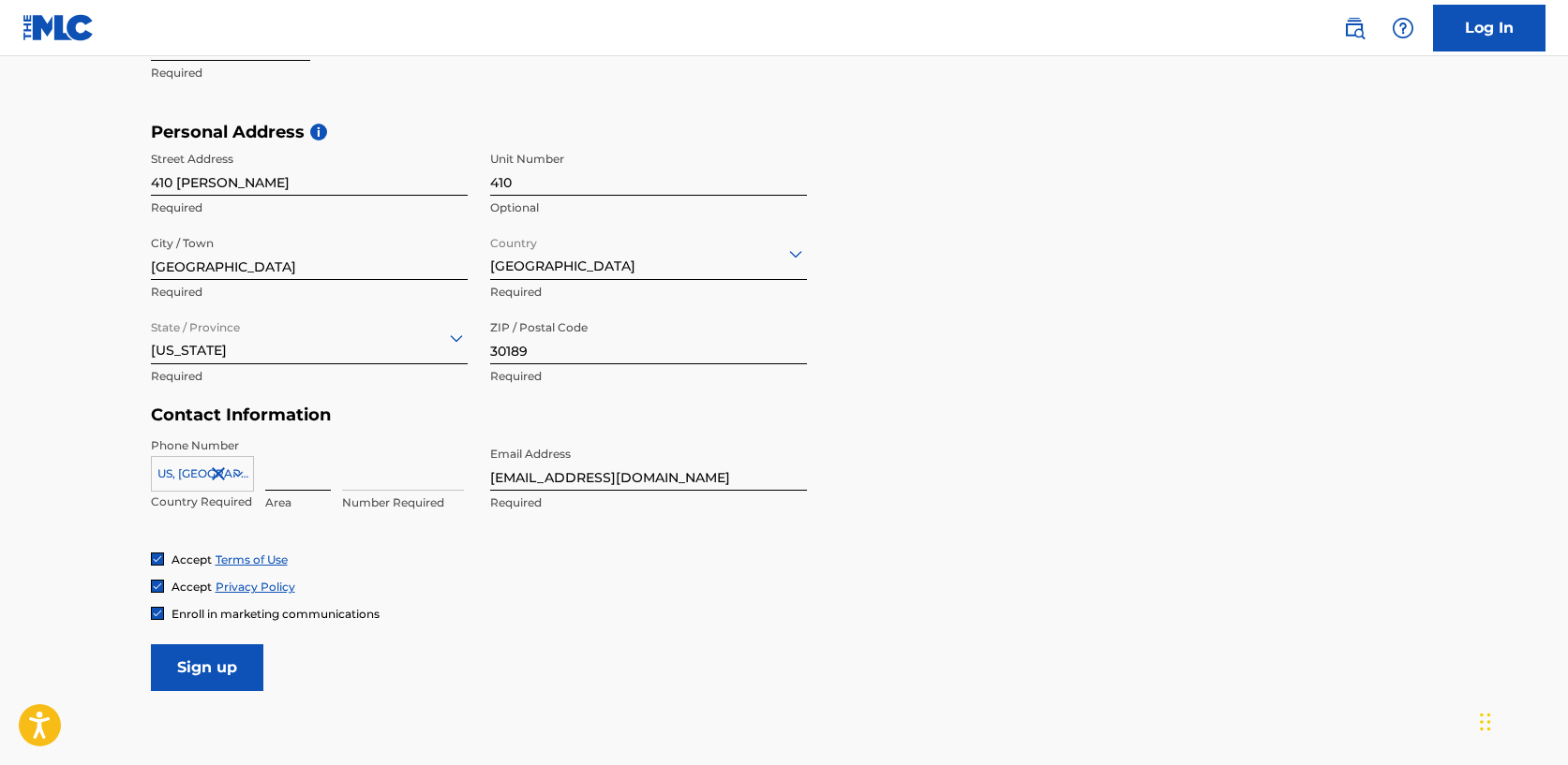
click at [301, 477] on input at bounding box center [298, 465] width 65 height 54
type input "470"
click at [380, 478] on input at bounding box center [402, 465] width 122 height 54
type input "7591955"
click at [451, 672] on form "User Information First Name [PERSON_NAME] Last Name [PERSON_NAME] Required Date…" at bounding box center [784, 275] width 1267 height 831
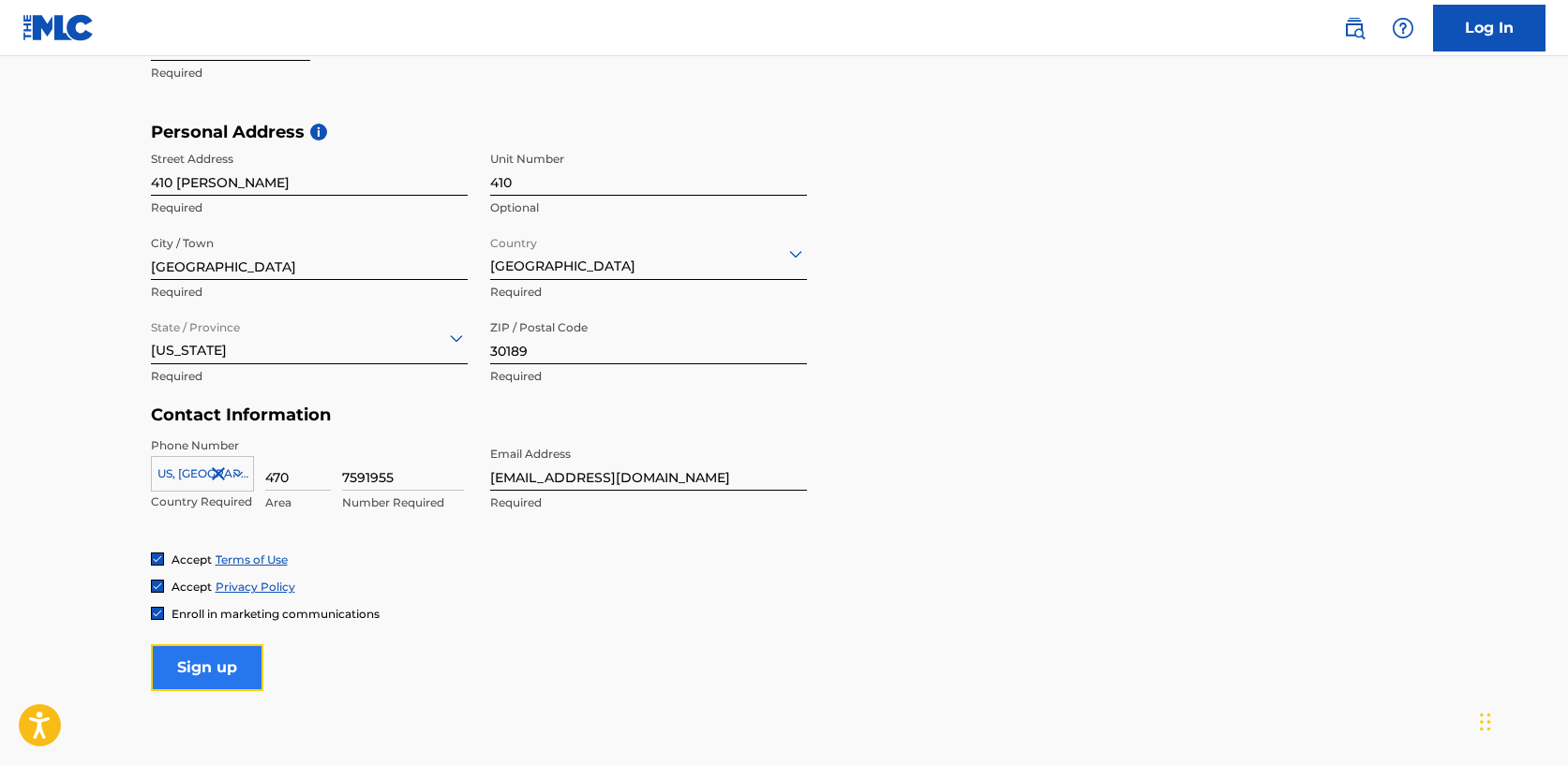
click at [223, 652] on input "Sign up" at bounding box center [206, 668] width 112 height 47
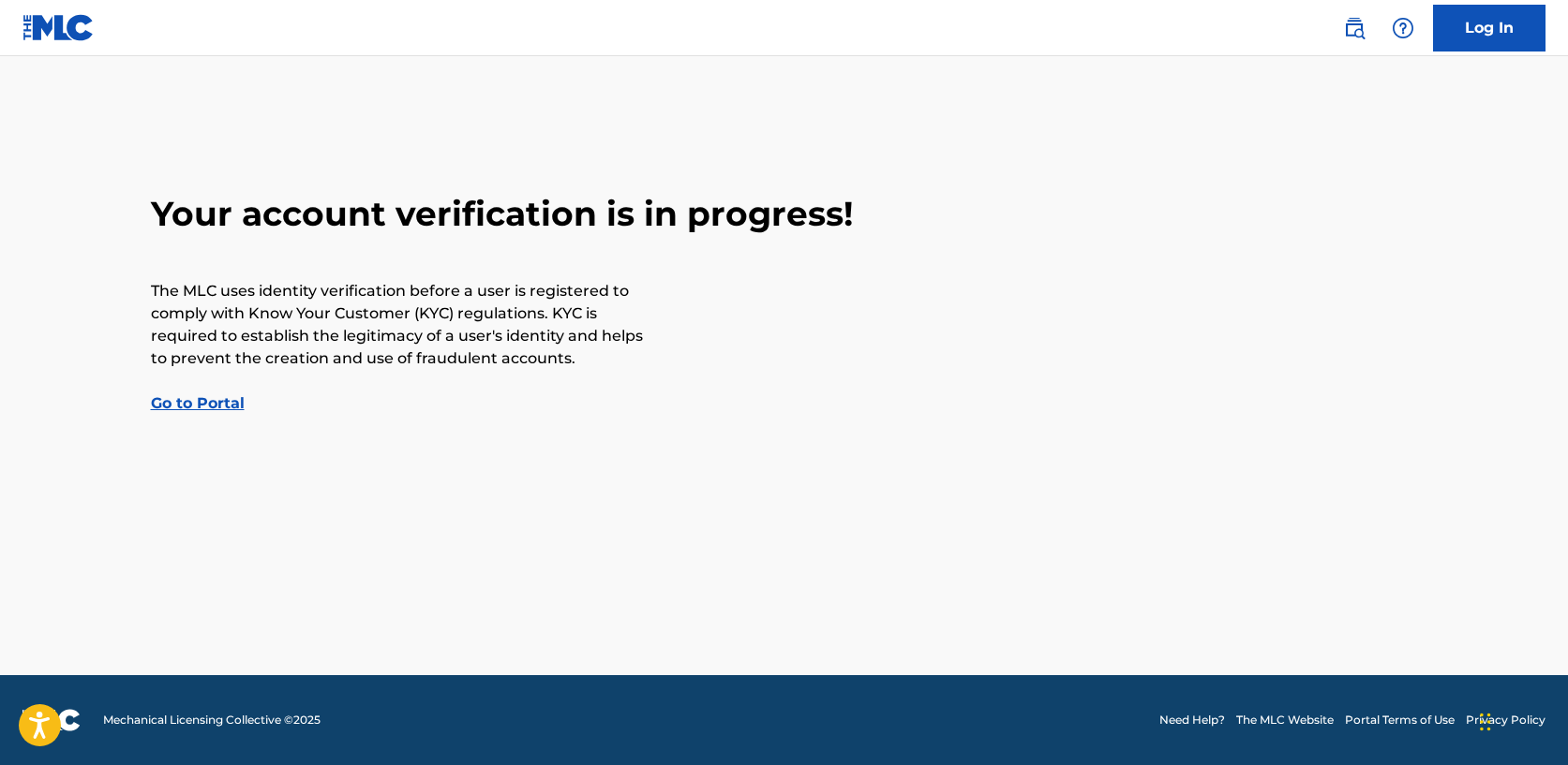
click at [216, 409] on link "Go to Portal" at bounding box center [197, 403] width 94 height 18
